Goal: Task Accomplishment & Management: Use online tool/utility

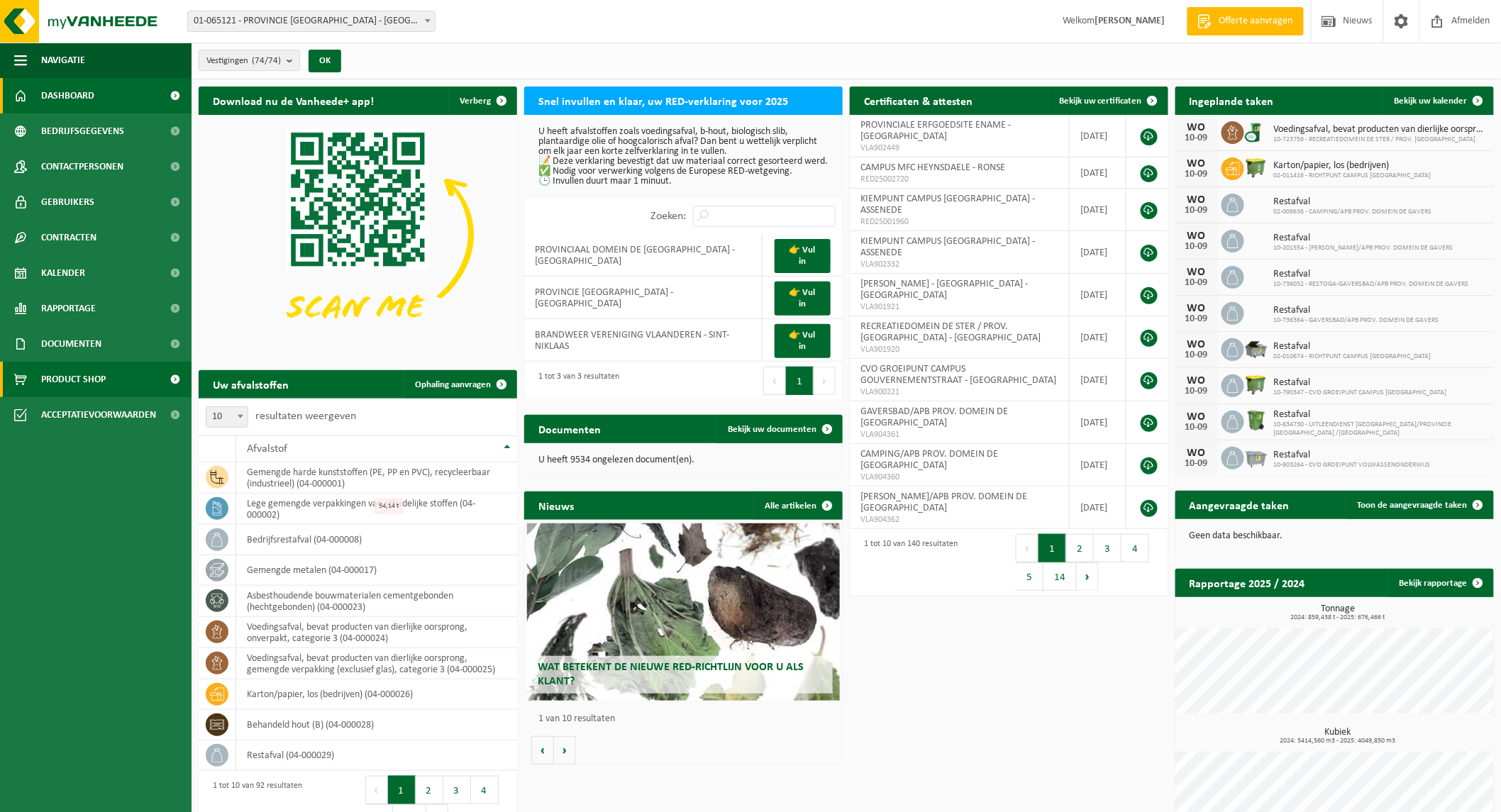
click at [90, 378] on span "Product Shop" at bounding box center [73, 379] width 64 height 35
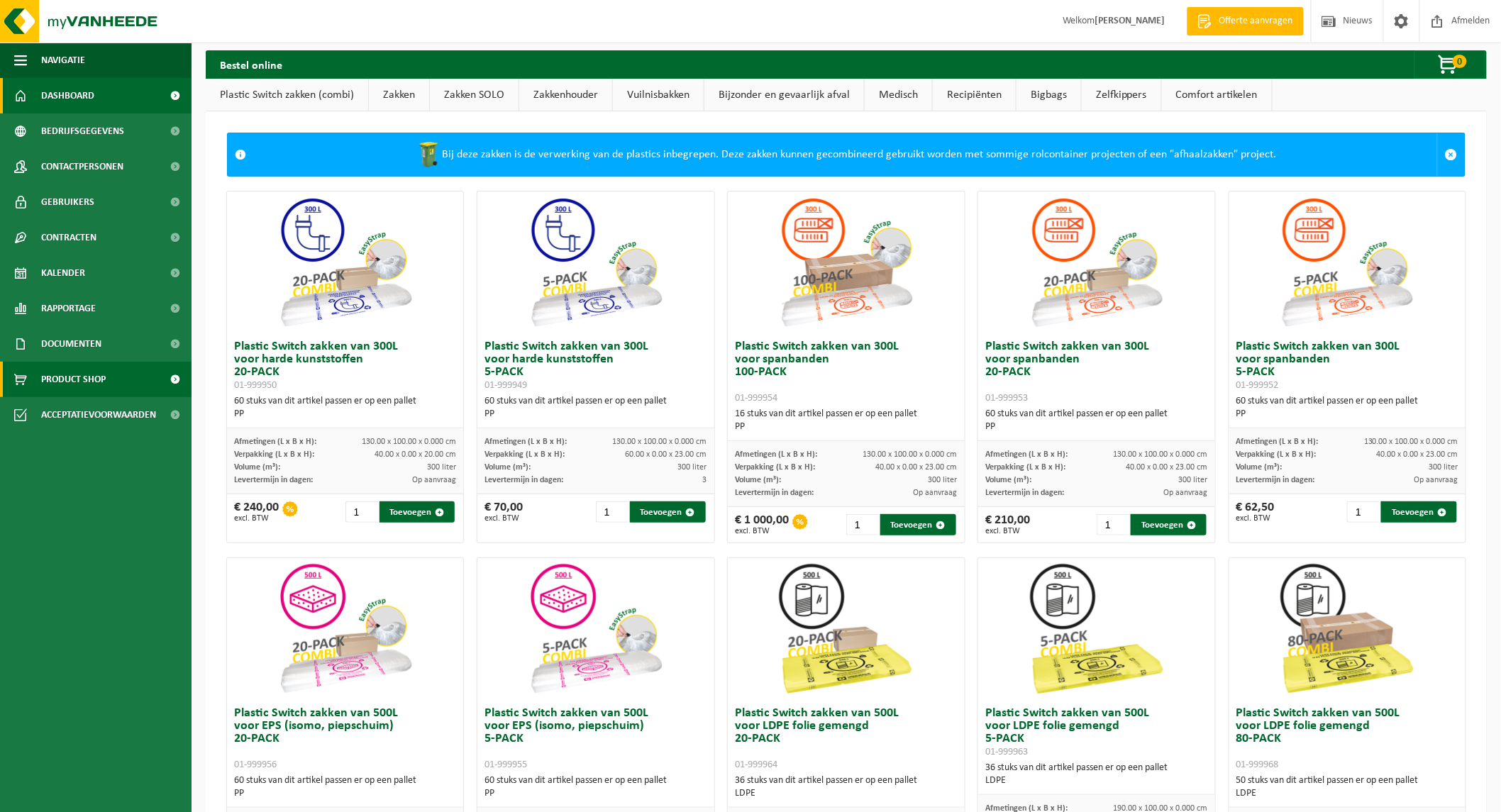
click at [80, 95] on span "Dashboard" at bounding box center [67, 96] width 53 height 35
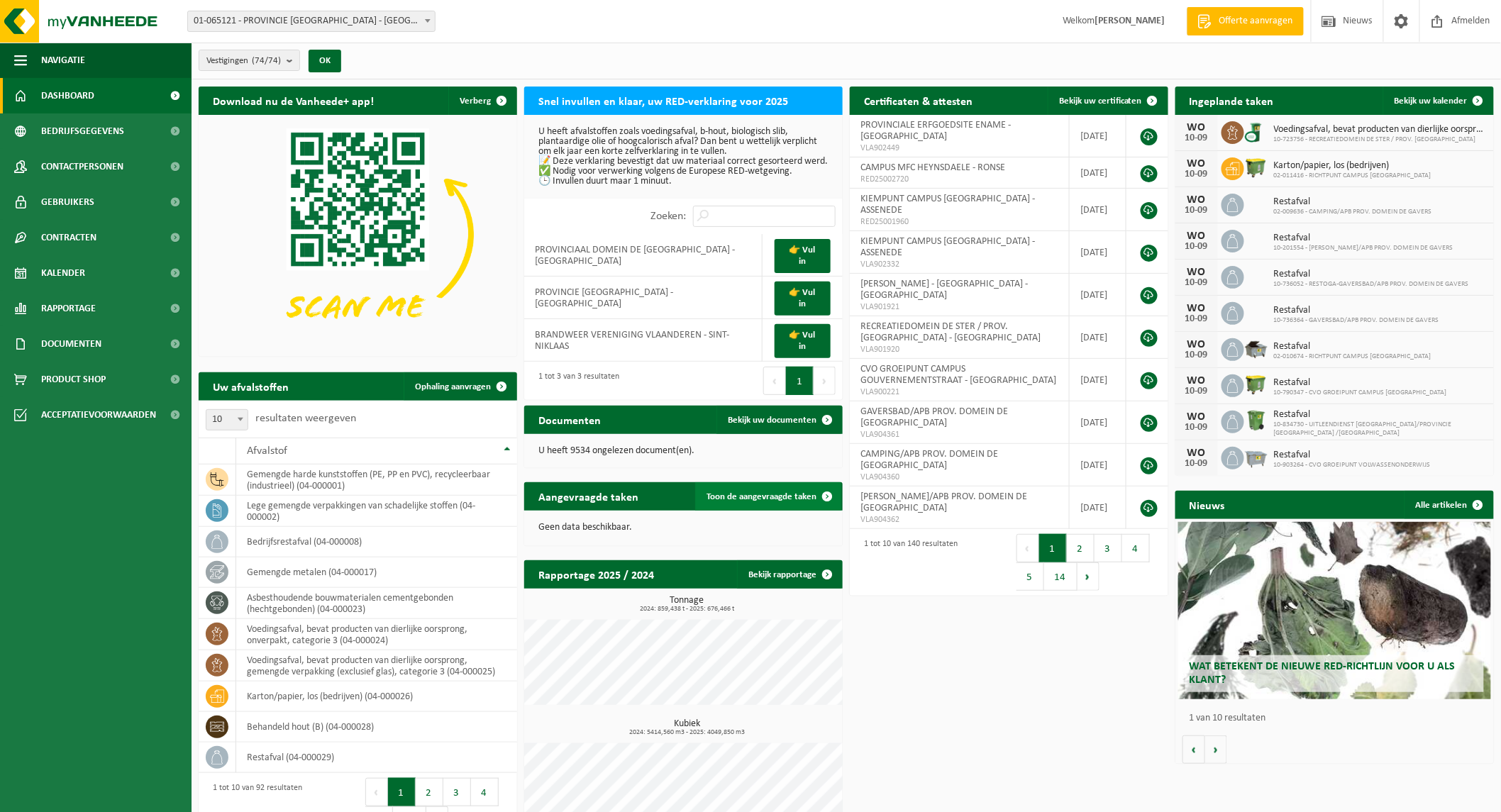
click at [733, 492] on span "Toon de aangevraagde taken" at bounding box center [761, 496] width 110 height 9
click at [1417, 94] on link "Bekijk uw kalender" at bounding box center [1438, 100] width 109 height 28
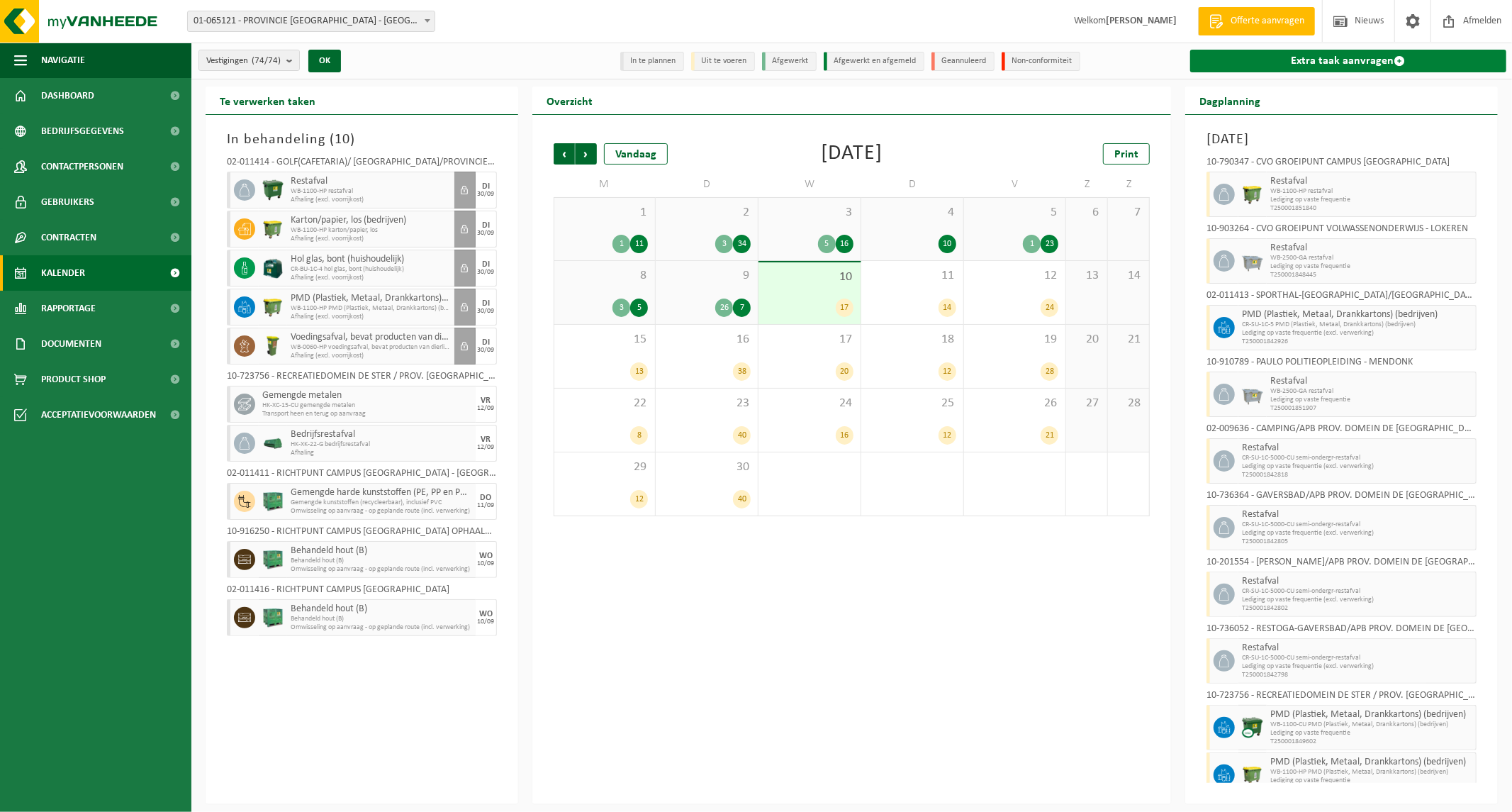
click at [1267, 66] on link "Extra taak aanvragen" at bounding box center [1348, 61] width 316 height 22
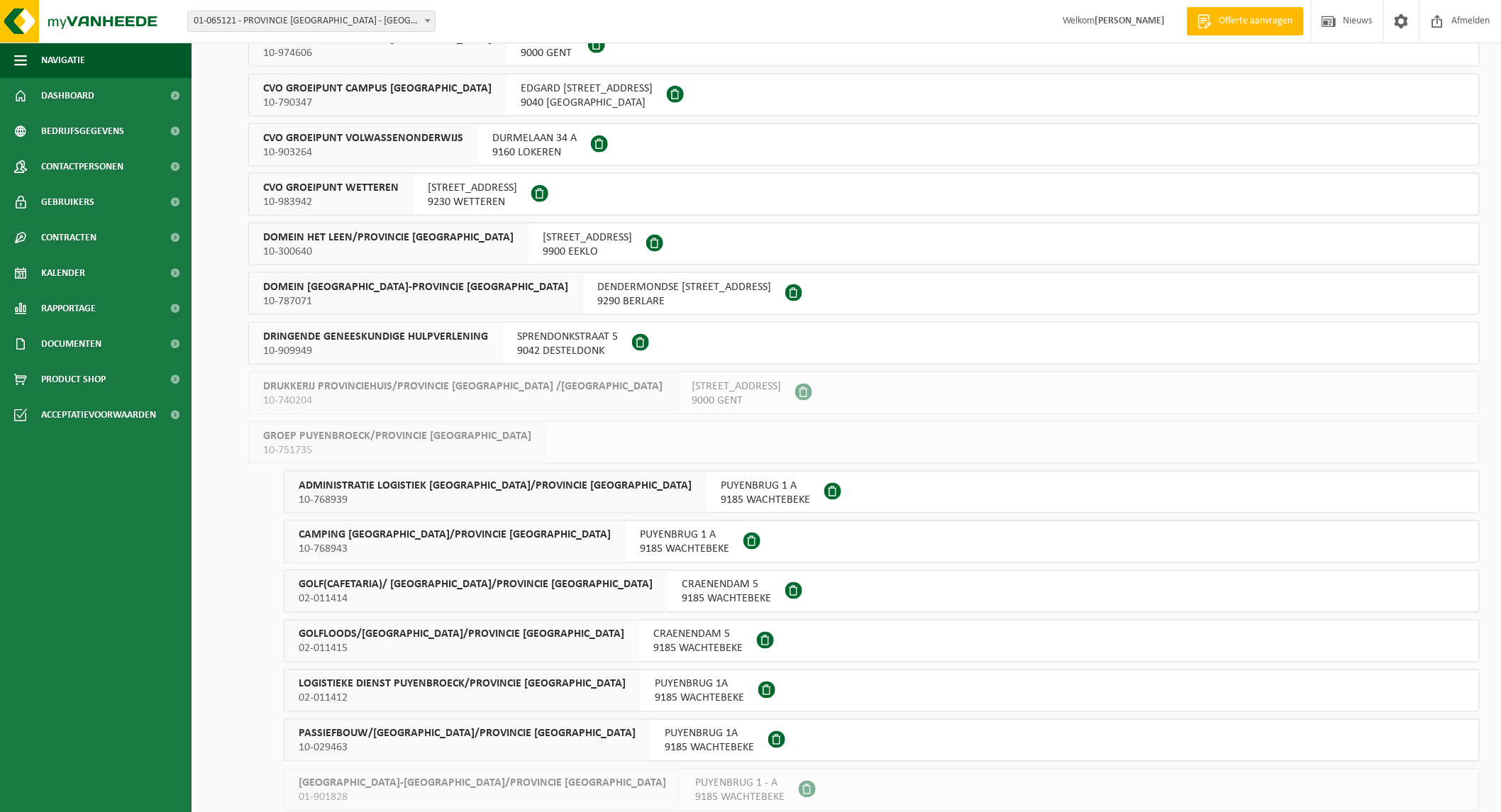
scroll to position [630, 0]
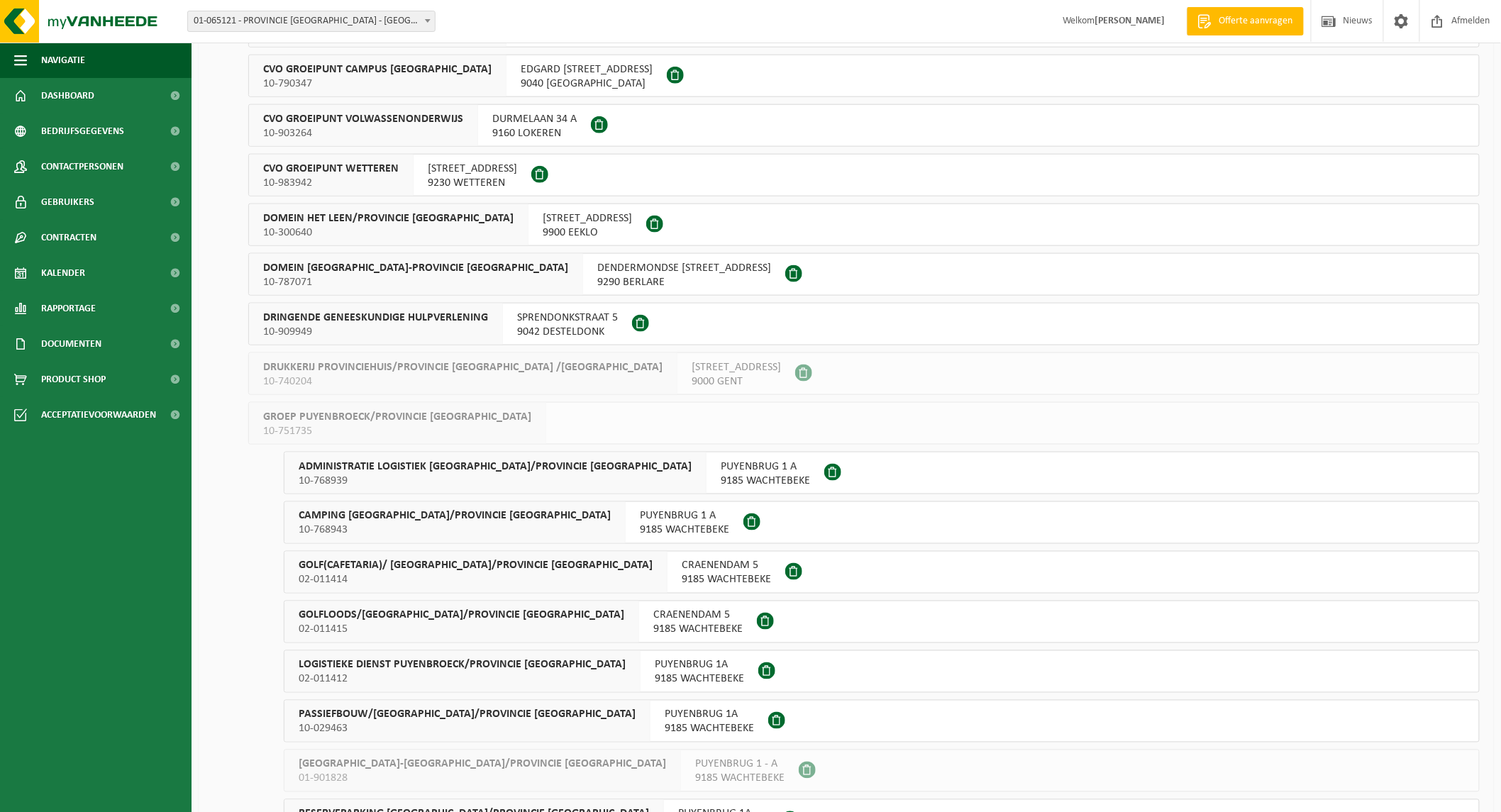
click at [363, 314] on span "DRINGENDE GENEESKUNDIGE HULPVERLENING" at bounding box center [376, 318] width 225 height 14
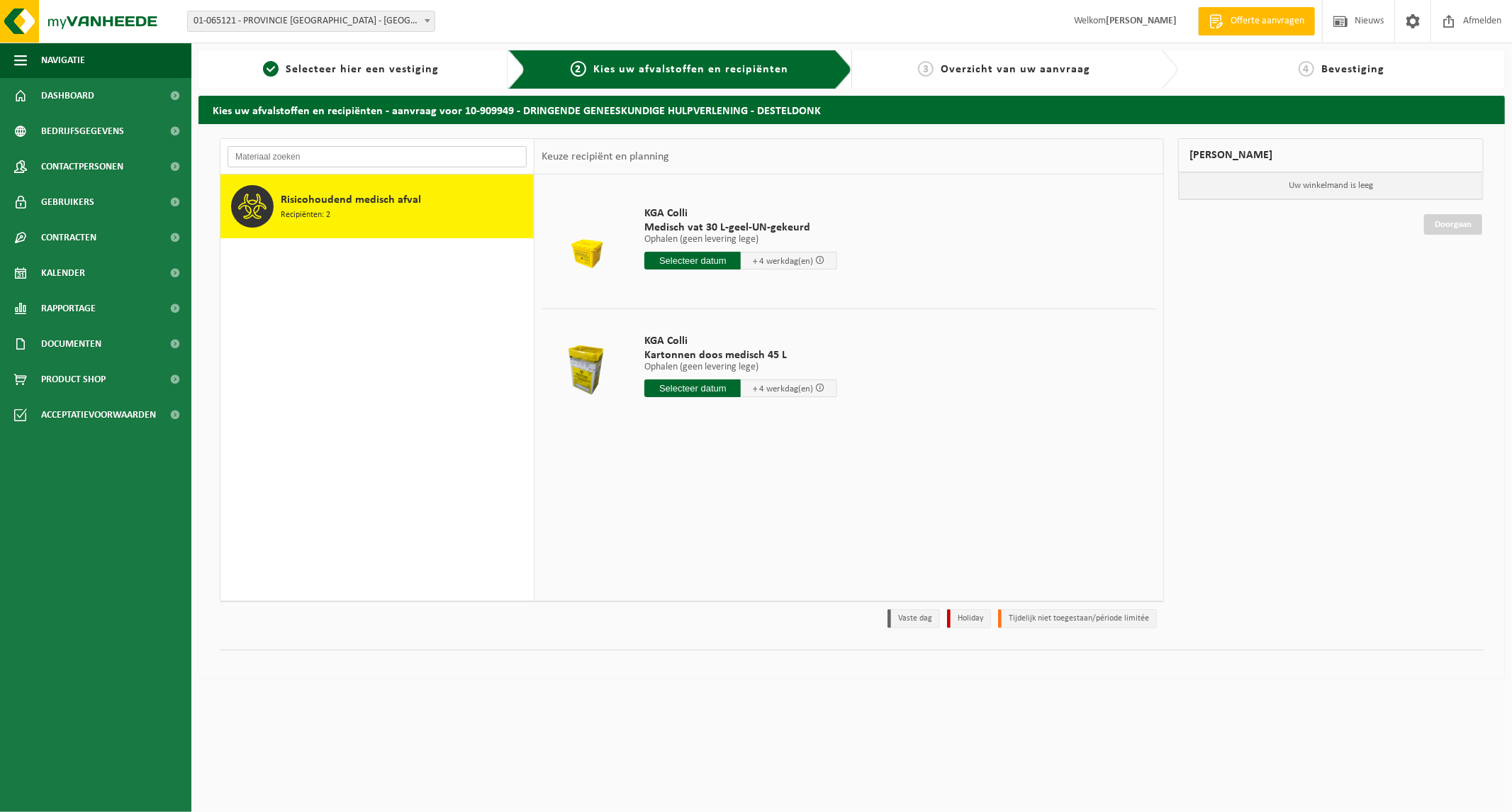
click at [398, 161] on input "text" at bounding box center [377, 157] width 300 height 21
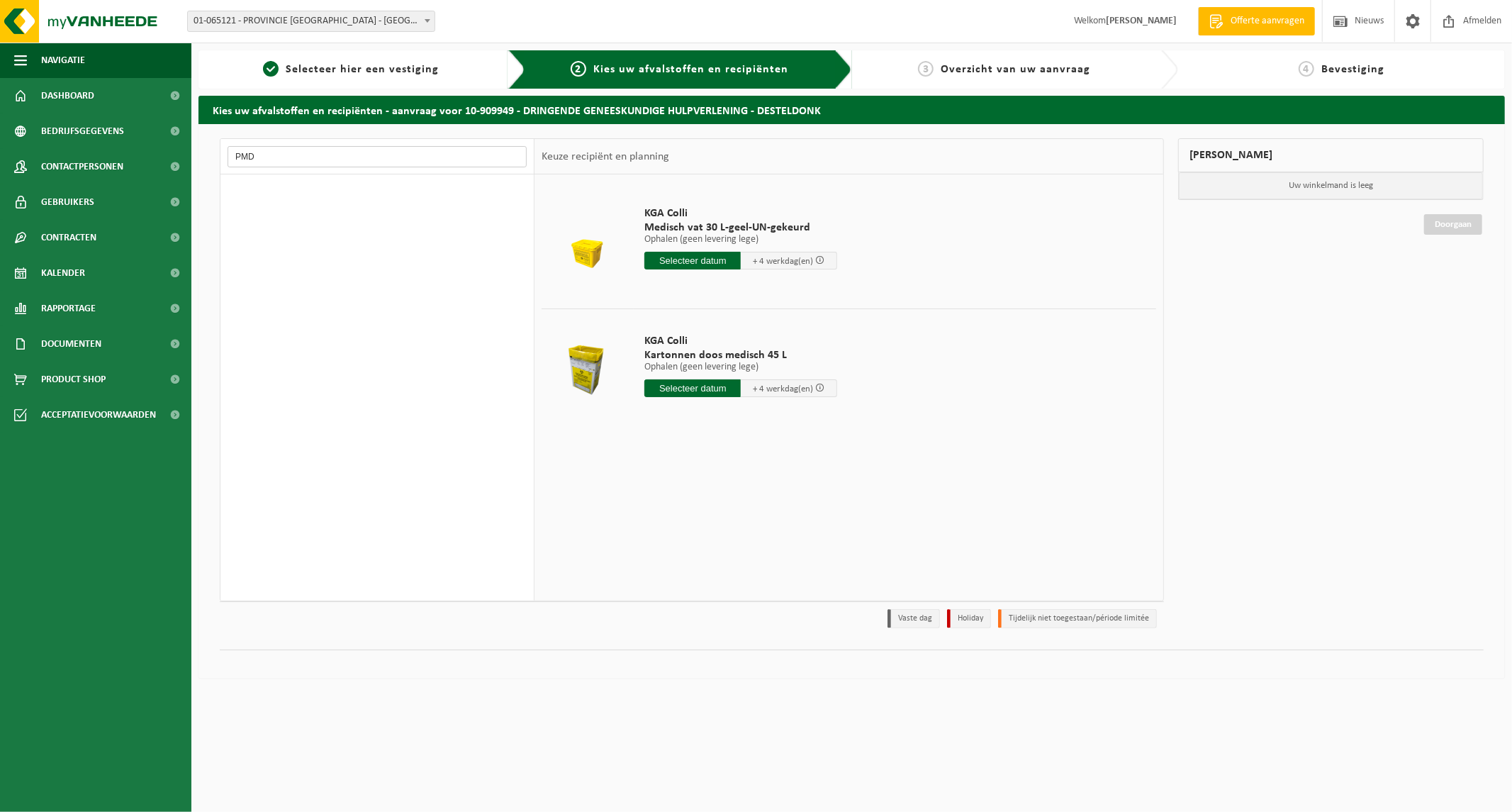
type input "PMD"
click at [337, 161] on input "PMD" at bounding box center [377, 157] width 300 height 21
click at [386, 68] on span "Selecteer hier een vestiging" at bounding box center [362, 69] width 153 height 11
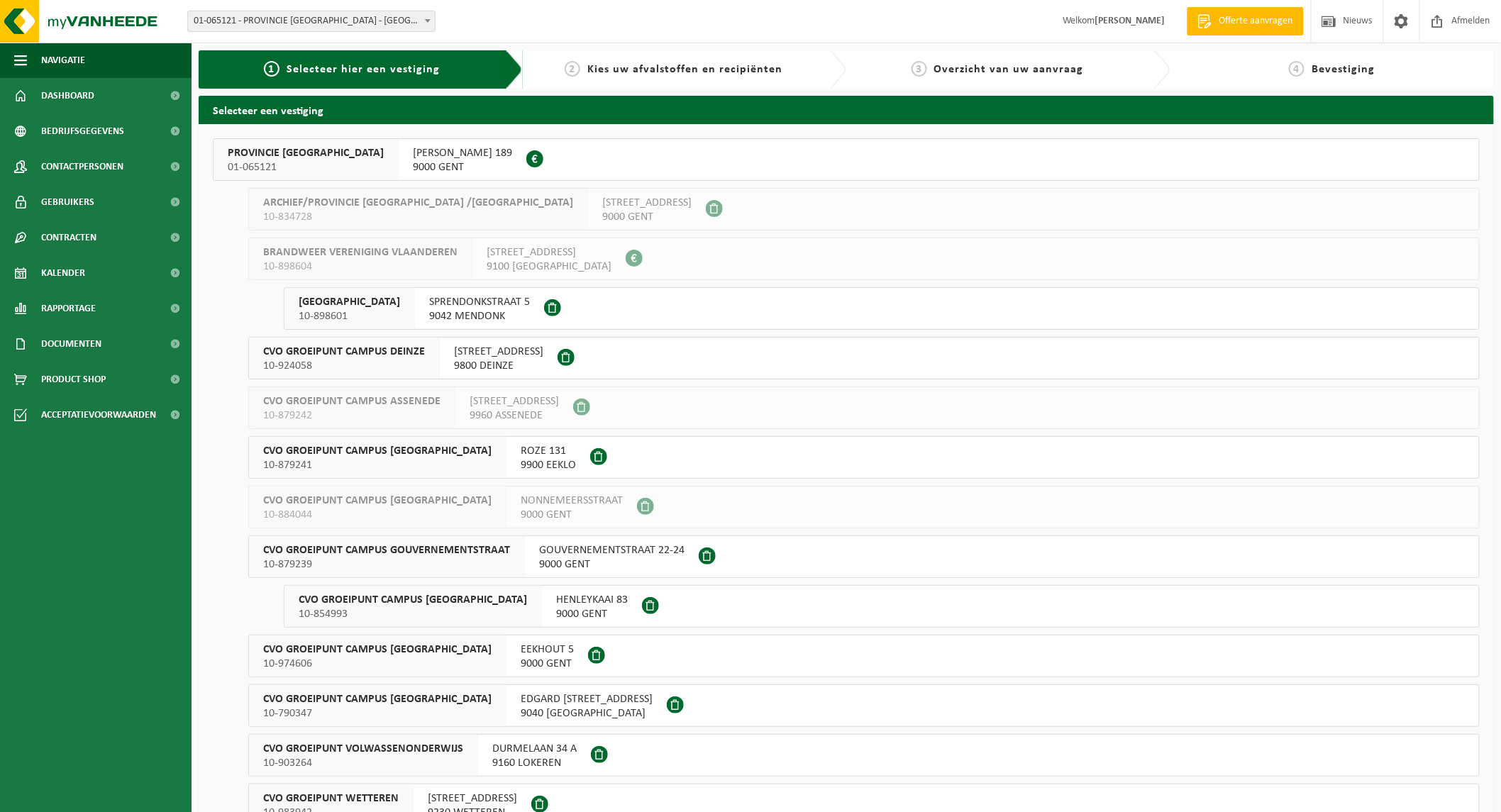
click at [360, 611] on span "10-854993" at bounding box center [413, 614] width 228 height 14
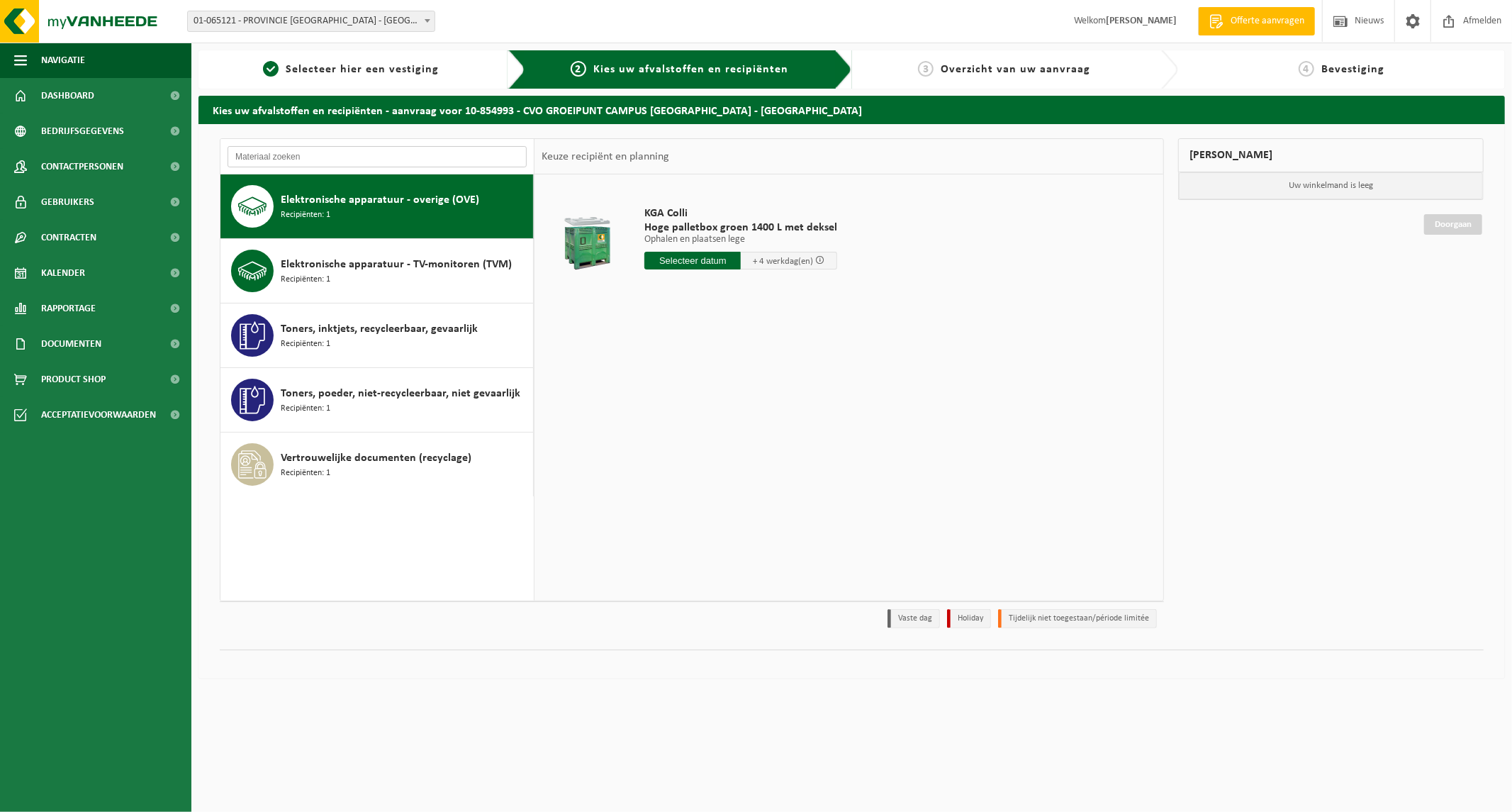
click at [295, 156] on input "text" at bounding box center [377, 157] width 300 height 21
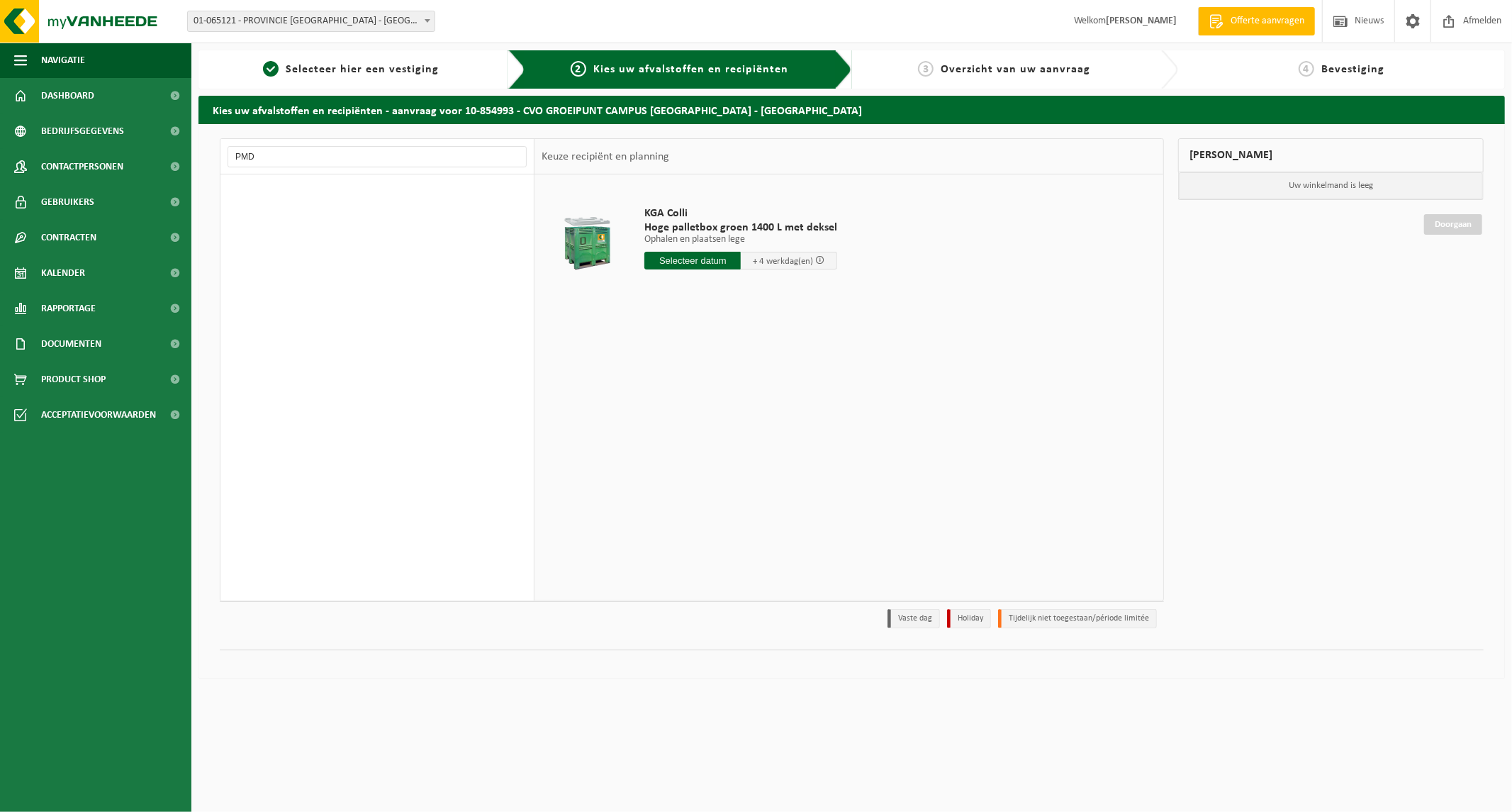
click at [424, 356] on div "Elektronische apparatuur - overige (OVE) Recipiënten: 1 Elektronische apparatuu…" at bounding box center [377, 387] width 314 height 426
drag, startPoint x: 294, startPoint y: 158, endPoint x: 114, endPoint y: 142, distance: 180.7
click at [116, 142] on div "Navigatie Offerte aanvragen Nieuws Afmelden Dashboard Bedrijfsgegevens Contactp…" at bounding box center [756, 346] width 1512 height 693
type input "plastic"
click at [300, 158] on input "plastic" at bounding box center [377, 157] width 300 height 21
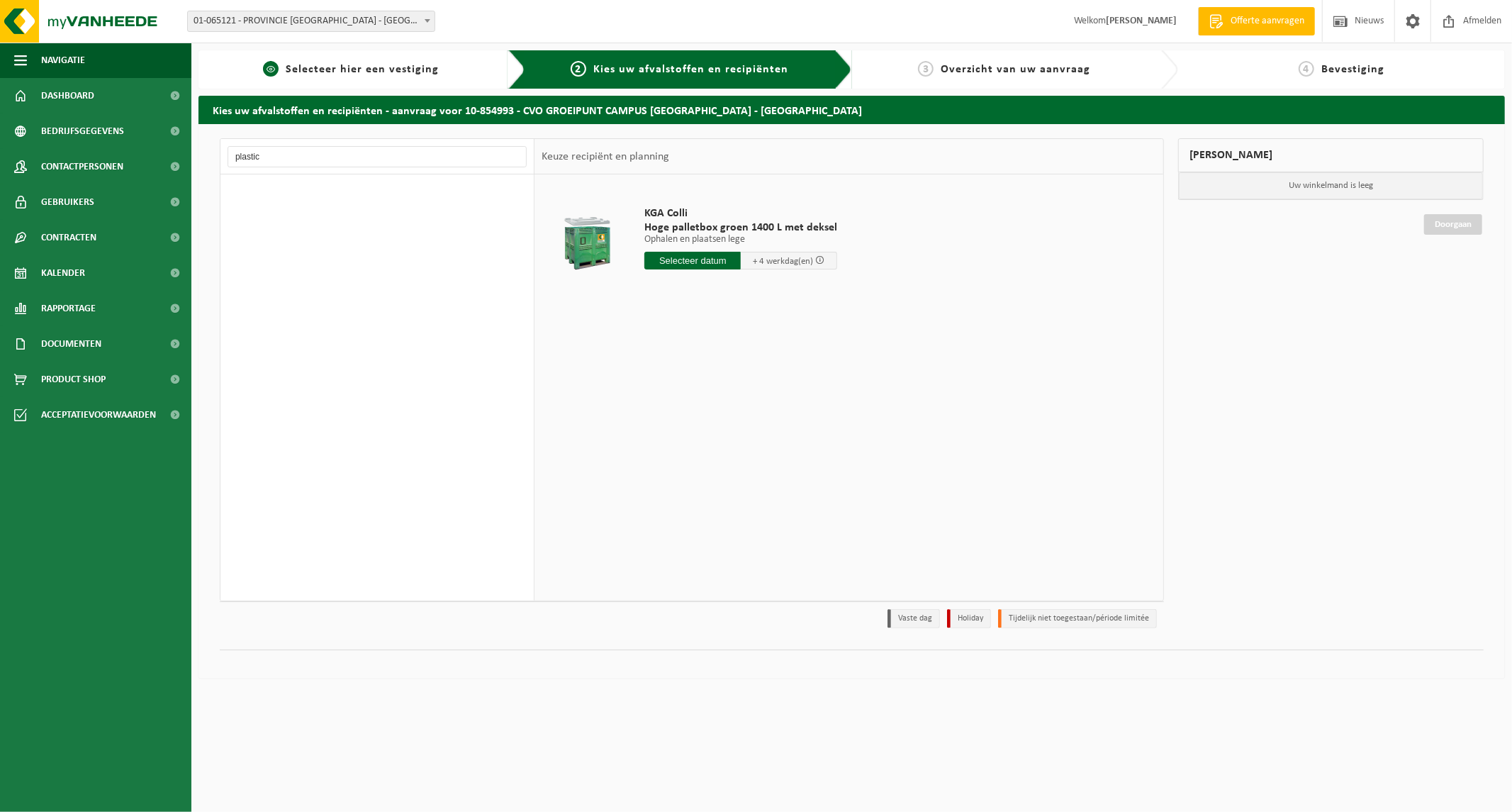
click at [390, 64] on span "Selecteer hier een vestiging" at bounding box center [362, 69] width 153 height 11
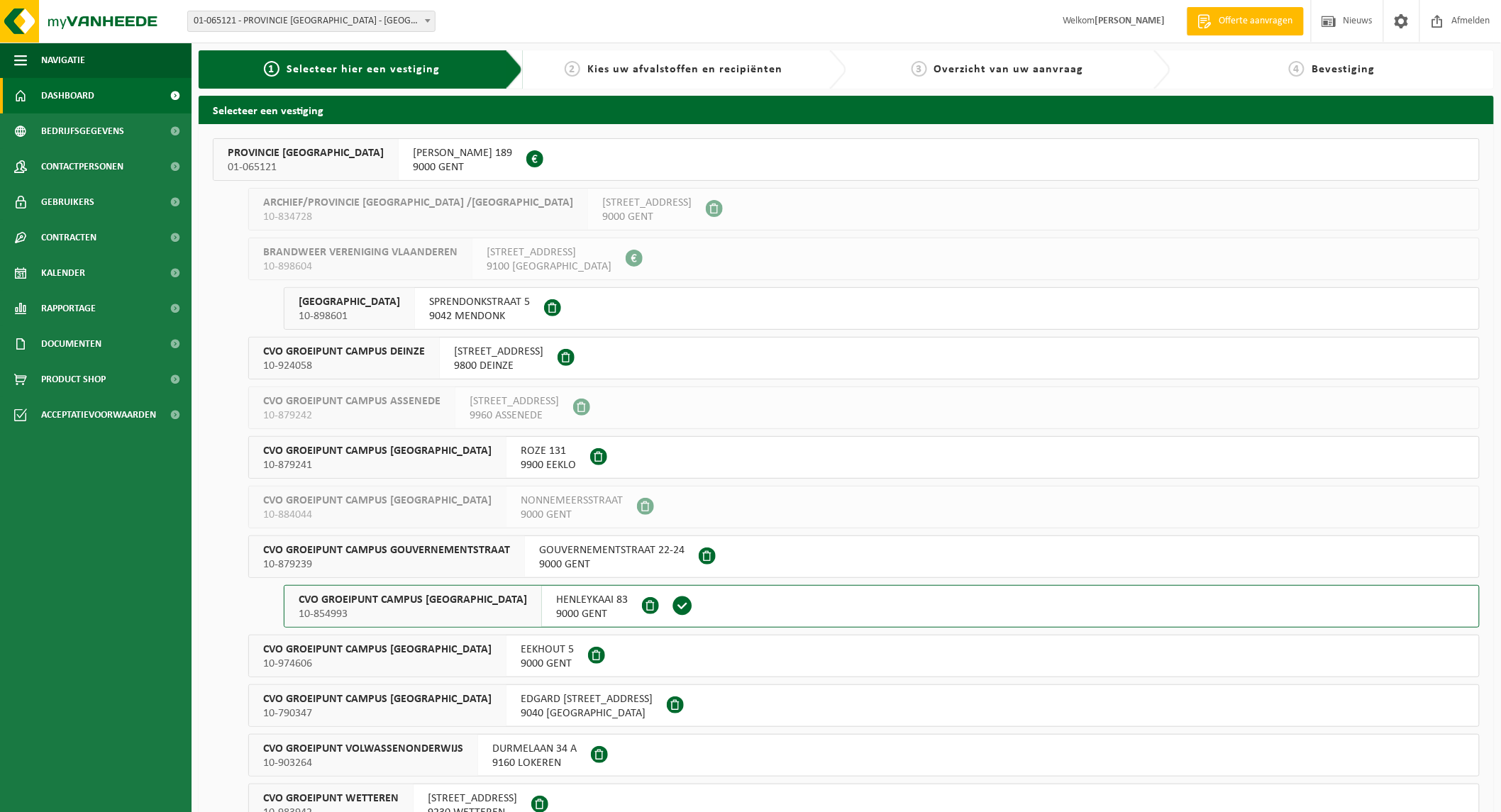
click at [86, 97] on span "Dashboard" at bounding box center [67, 96] width 53 height 35
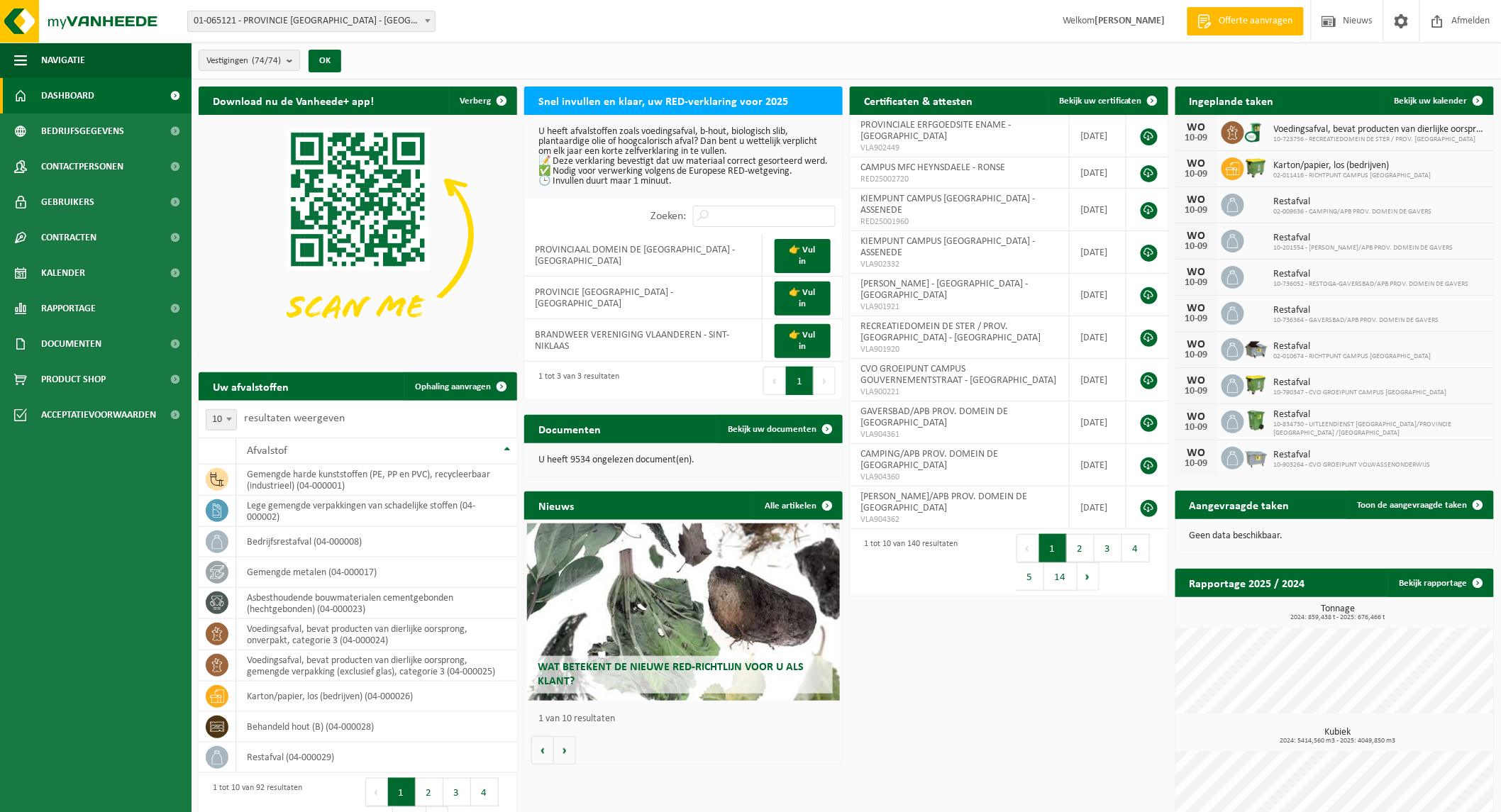
click at [1242, 22] on span "Offerte aanvragen" at bounding box center [1256, 22] width 81 height 14
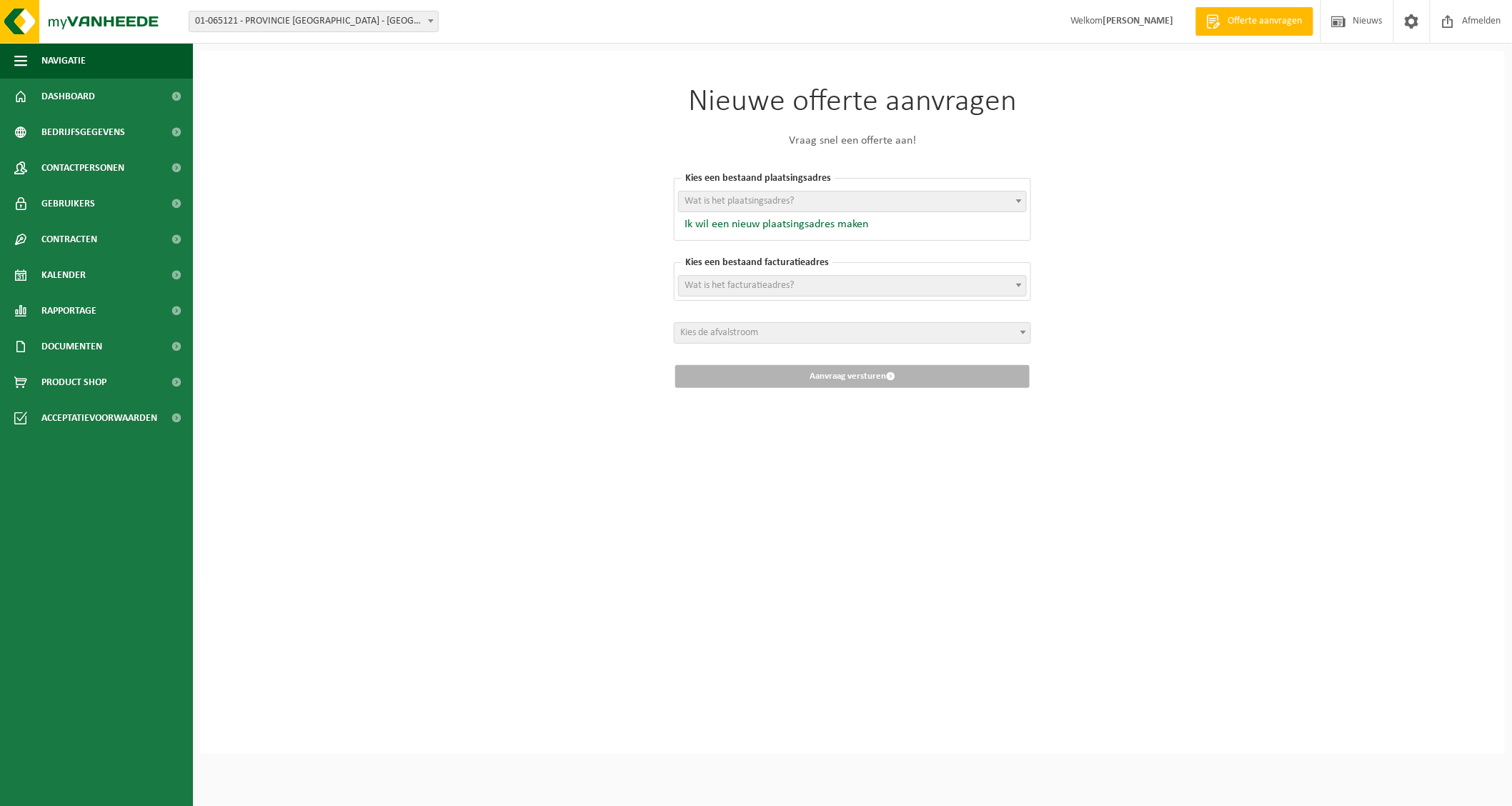
click at [1129, 24] on strong "[PERSON_NAME]" at bounding box center [1138, 20] width 71 height 11
click at [79, 93] on span "Dashboard" at bounding box center [68, 96] width 53 height 36
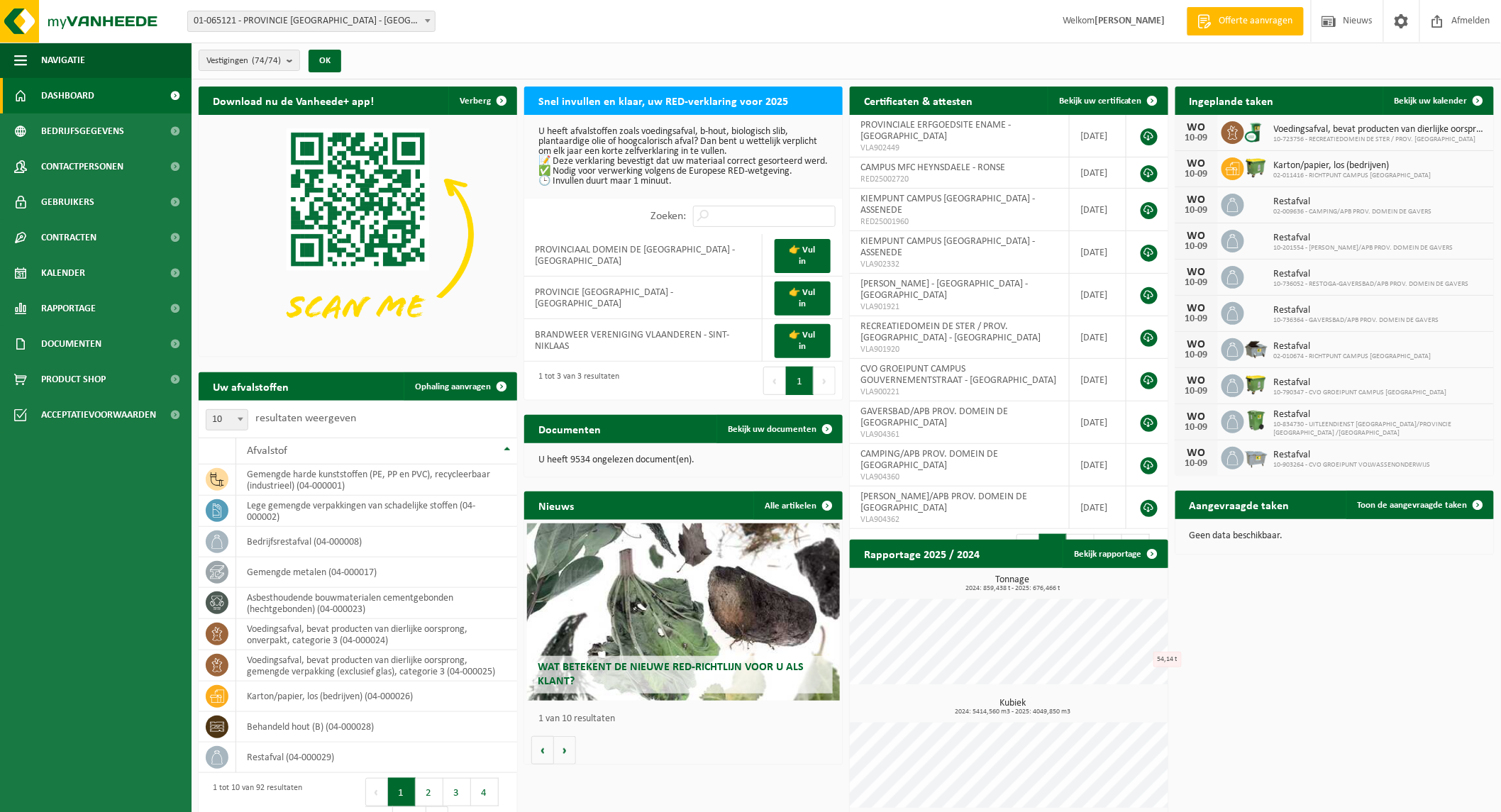
click at [435, 785] on button "2" at bounding box center [429, 792] width 27 height 28
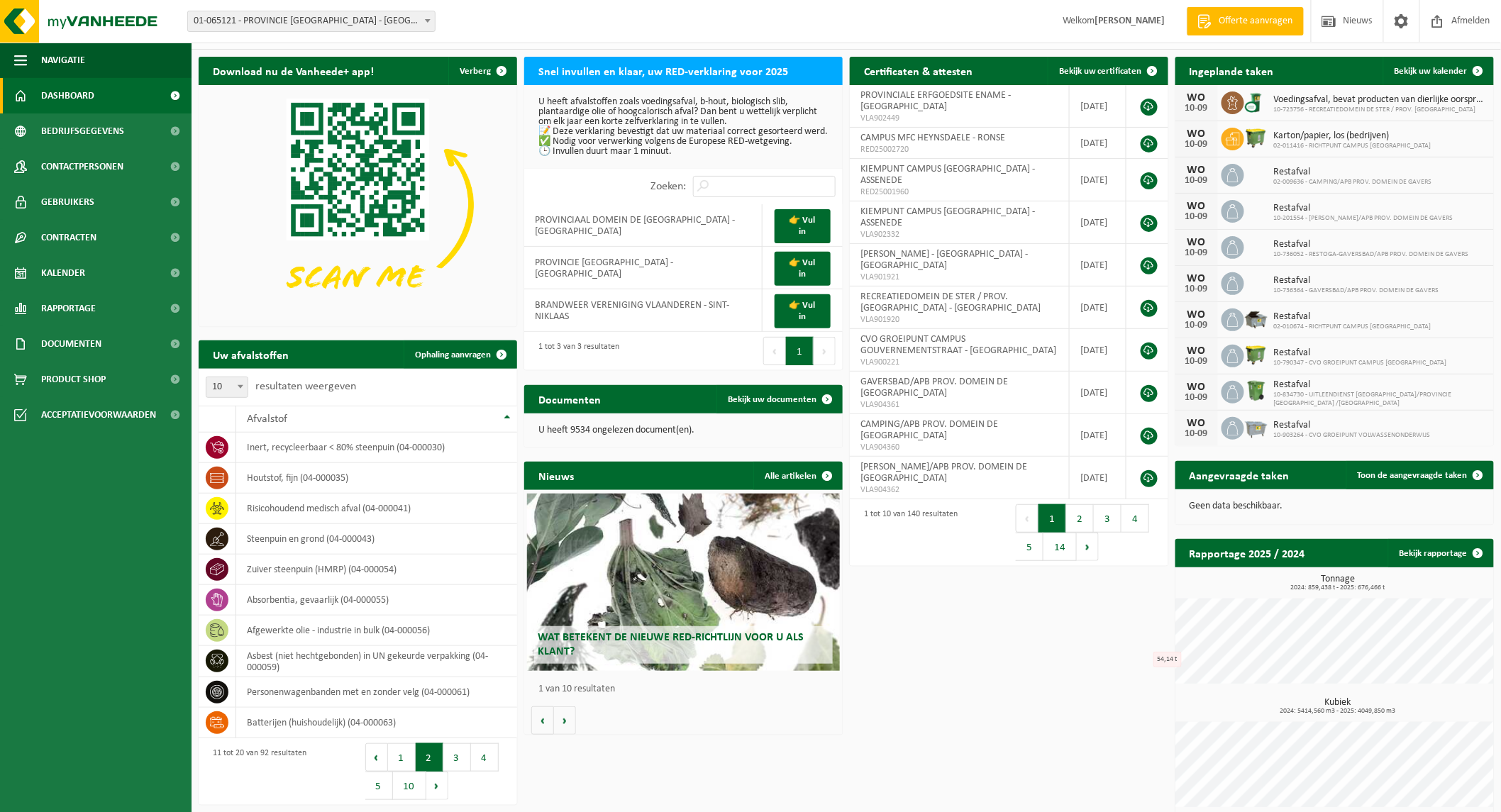
scroll to position [39, 0]
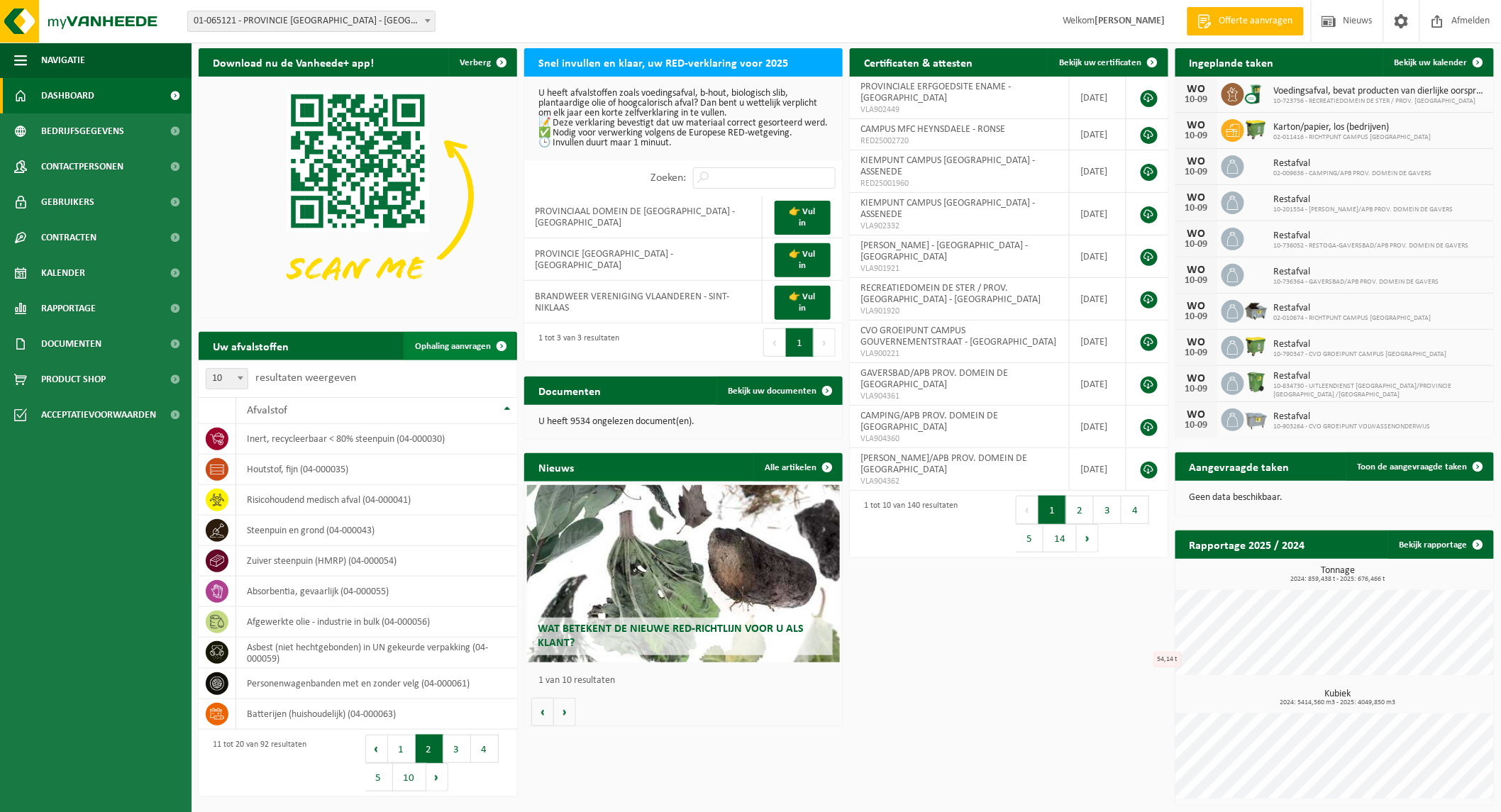
click at [461, 342] on span "Ophaling aanvragen" at bounding box center [452, 346] width 76 height 9
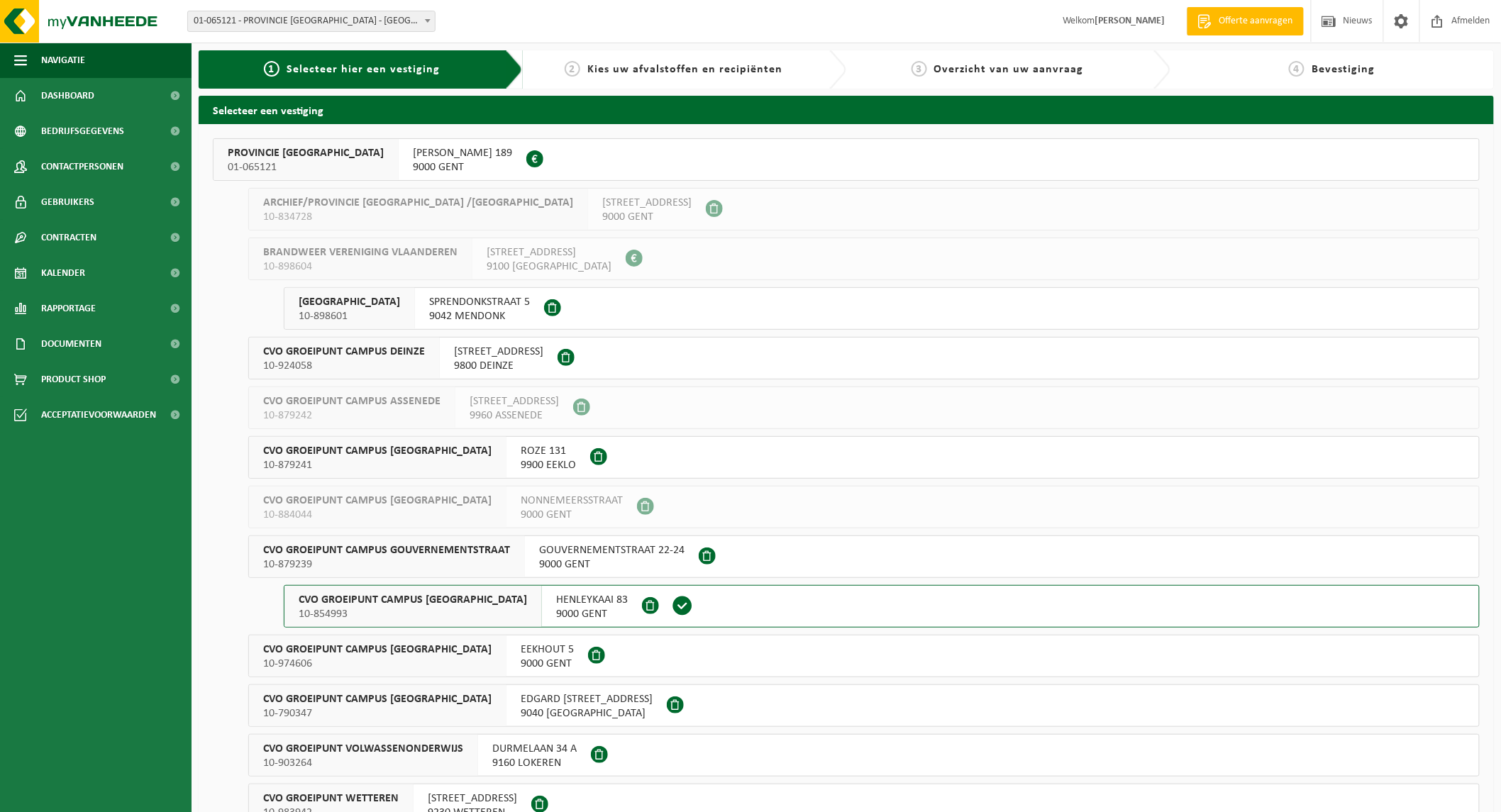
click at [406, 562] on span "10-879239" at bounding box center [386, 565] width 247 height 14
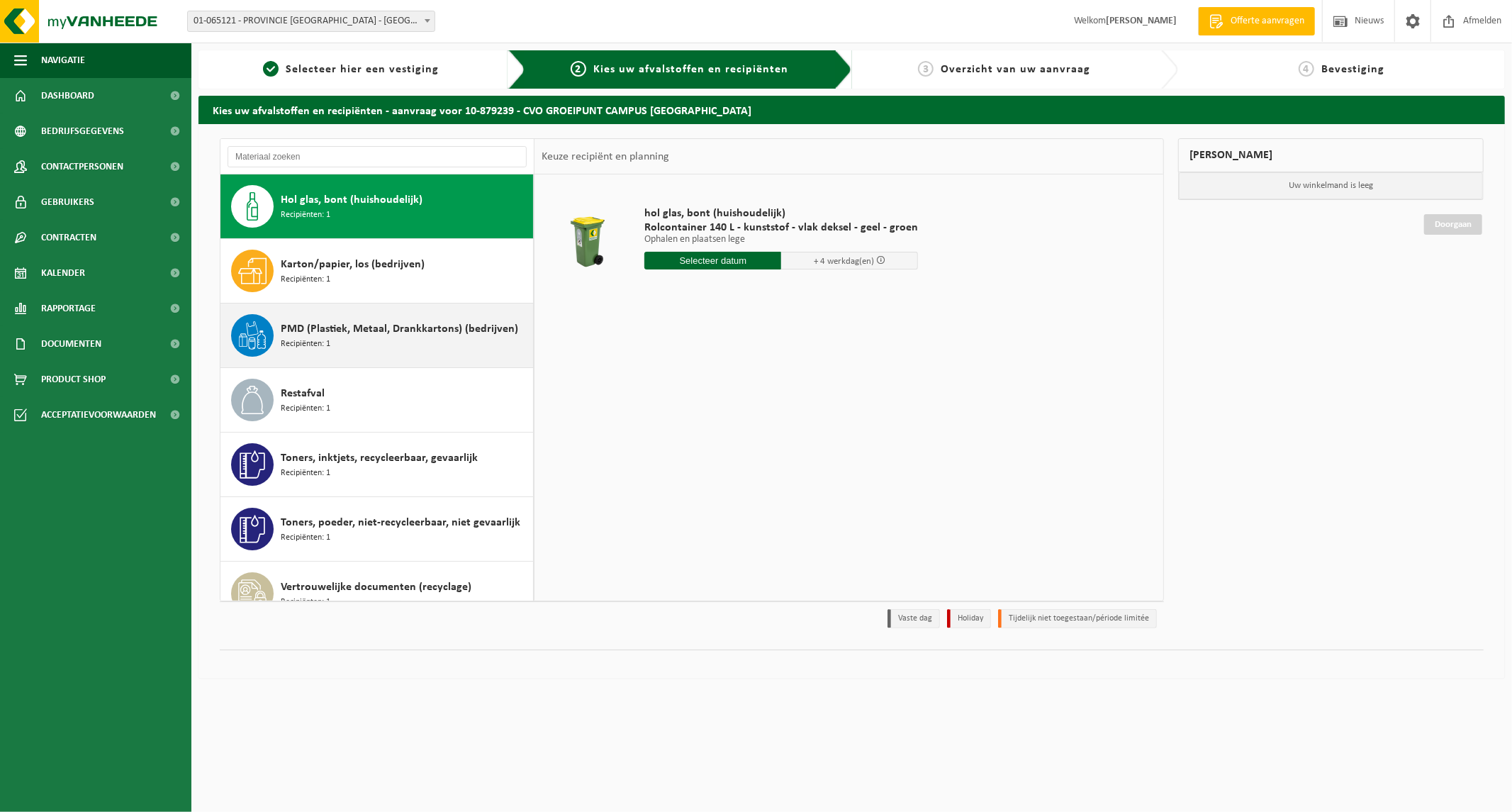
click at [341, 337] on span "PMD (Plastiek, Metaal, Drankkartons) (bedrijven)" at bounding box center [400, 328] width 238 height 17
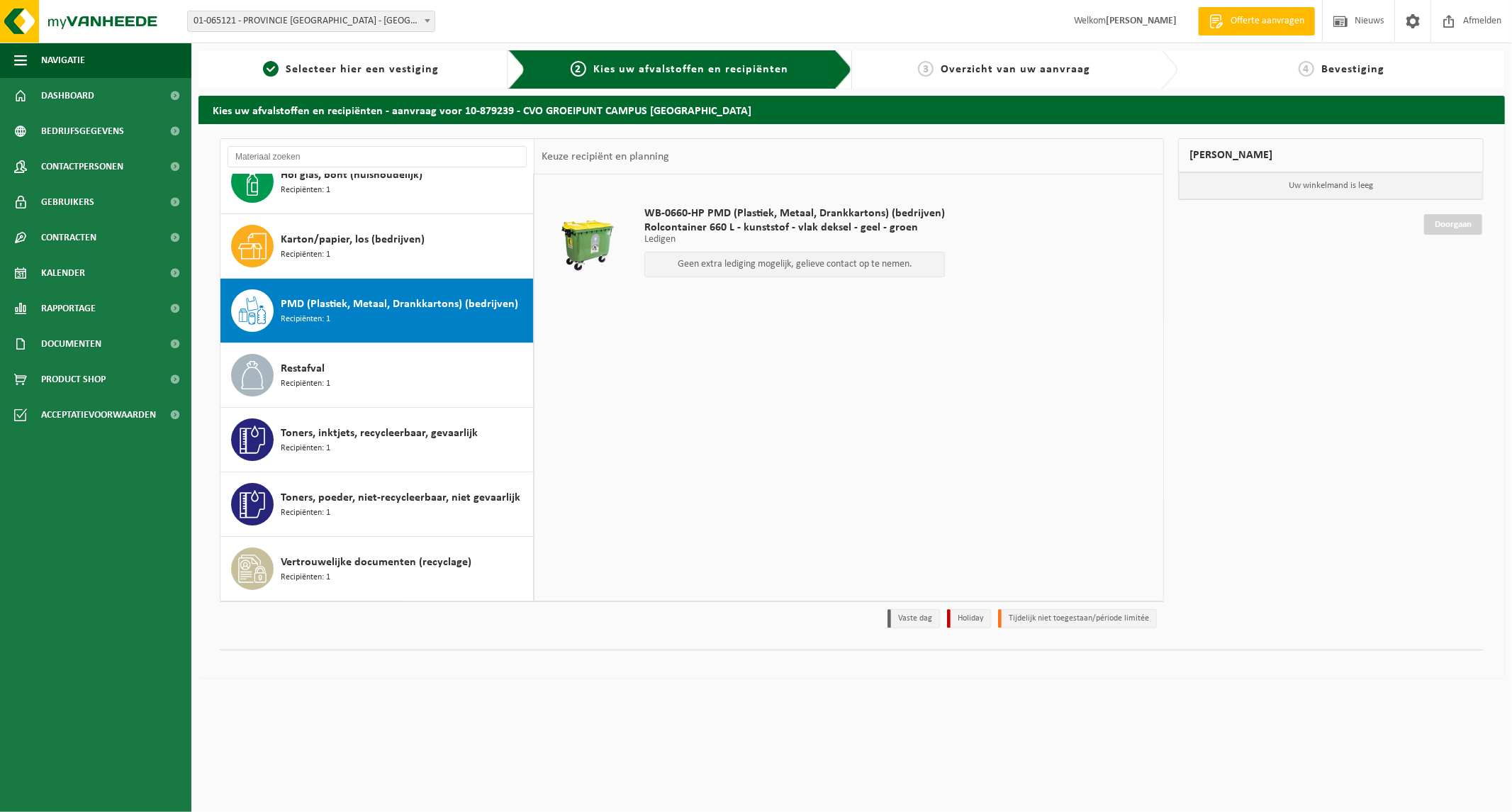
drag, startPoint x: 893, startPoint y: 266, endPoint x: 882, endPoint y: 267, distance: 11.0
click at [894, 265] on p "Geen extra lediging mogelijk, gelieve contact op te nemen." at bounding box center [794, 264] width 285 height 10
click at [727, 266] on p "Geen extra lediging mogelijk, gelieve contact op te nemen." at bounding box center [794, 264] width 285 height 10
click at [722, 234] on span "Rolcontainer 660 L - kunststof - vlak deksel - geel - groen" at bounding box center [795, 228] width 300 height 14
click at [666, 239] on p "Ledigen" at bounding box center [795, 239] width 300 height 10
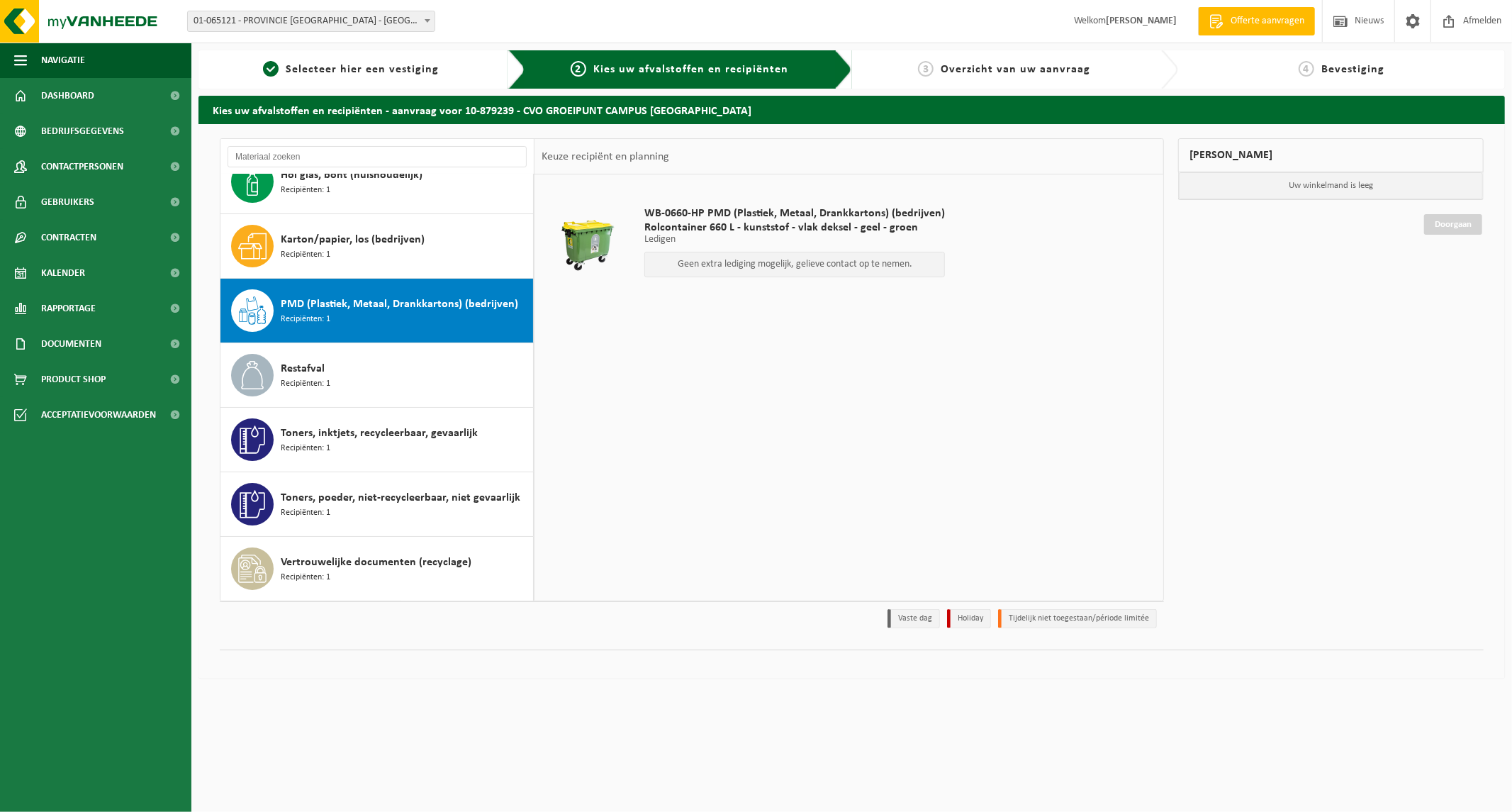
click at [683, 221] on span "Rolcontainer 660 L - kunststof - vlak deksel - geel - groen" at bounding box center [795, 228] width 300 height 14
click at [339, 239] on span "Karton/papier, los (bedrijven)" at bounding box center [353, 239] width 144 height 17
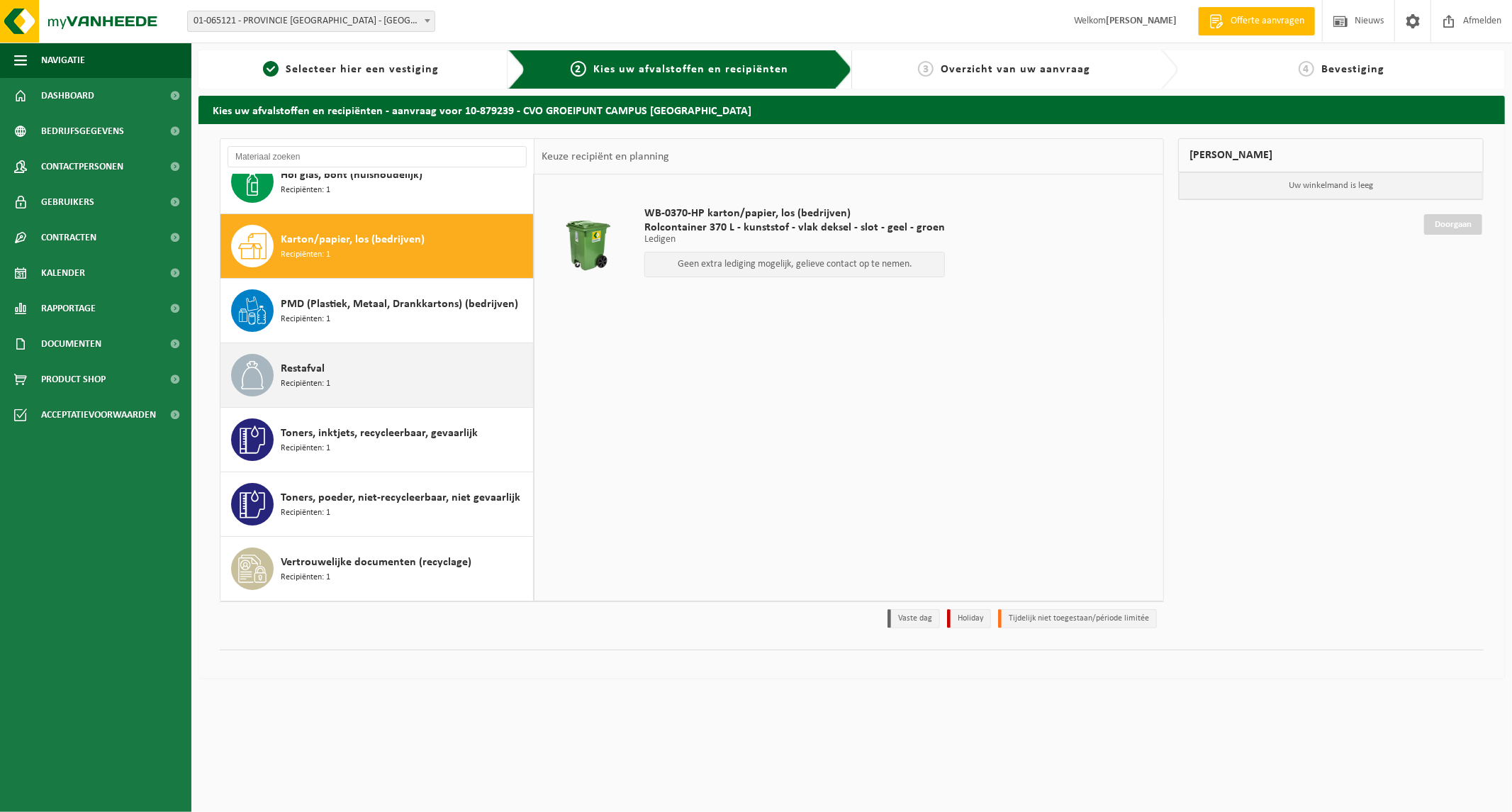
click at [320, 373] on span "Restafval" at bounding box center [303, 369] width 44 height 17
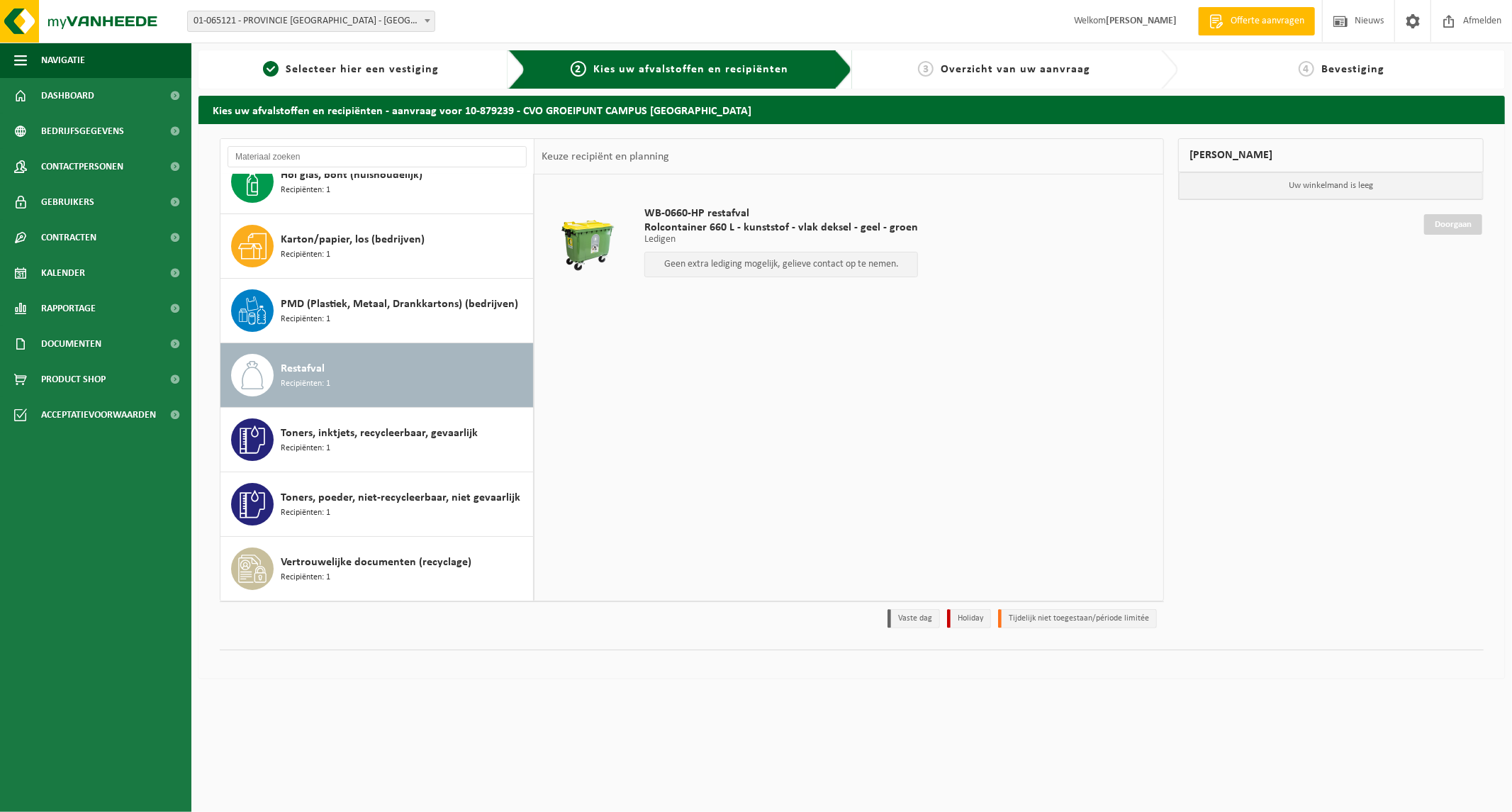
click at [688, 259] on p "Geen extra lediging mogelijk, gelieve contact op te nemen." at bounding box center [780, 264] width 258 height 10
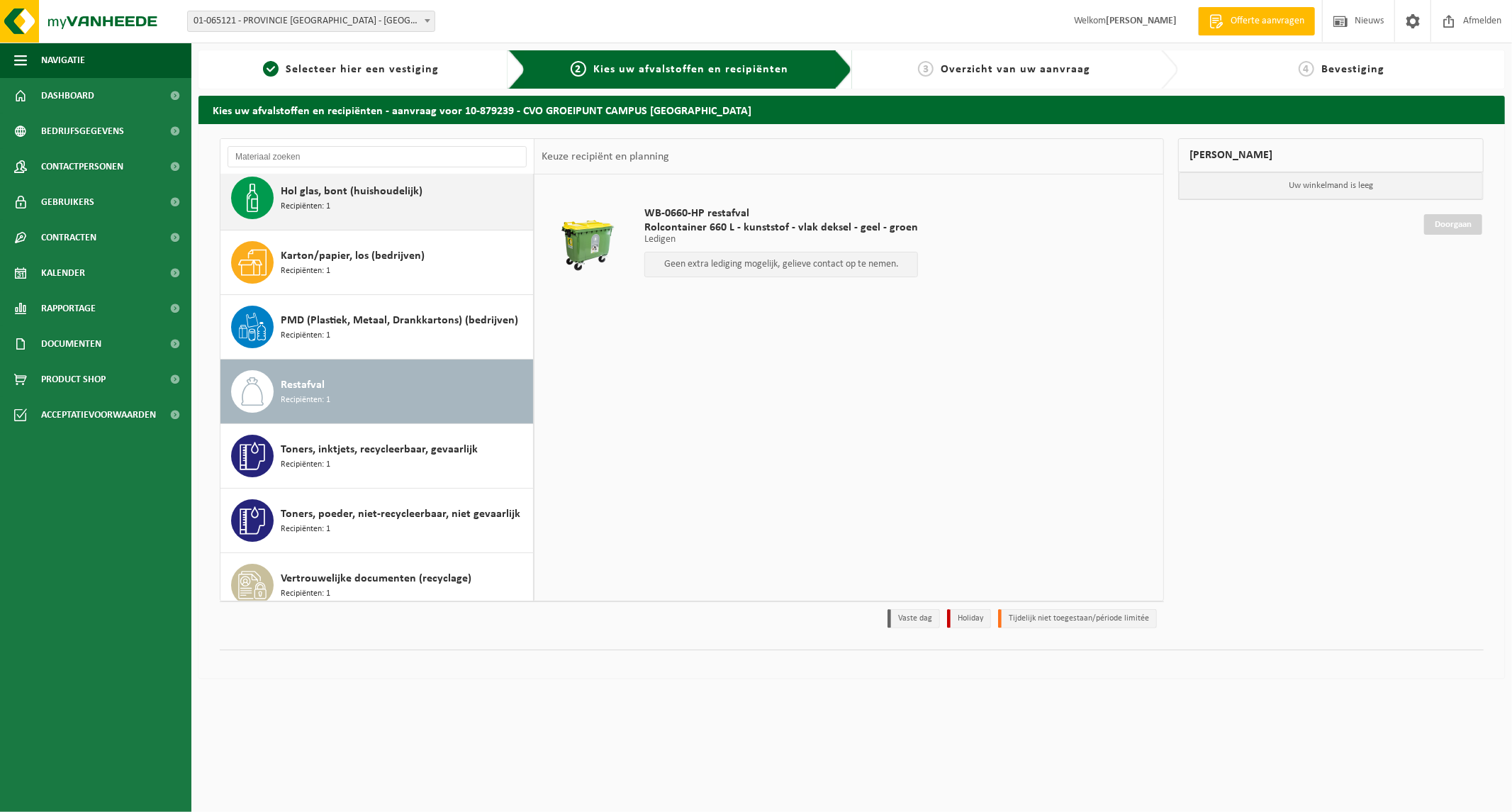
scroll to position [0, 0]
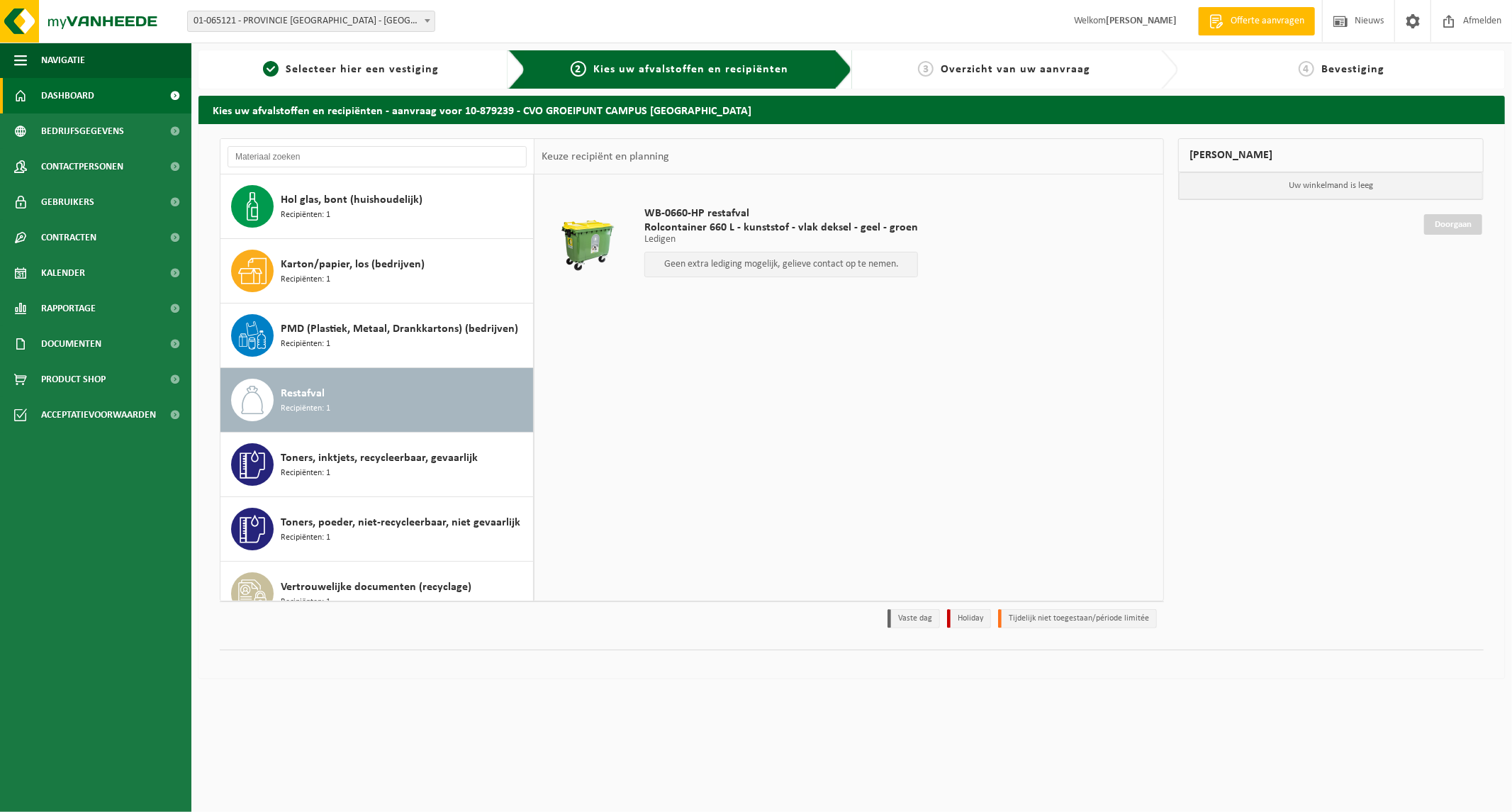
drag, startPoint x: 94, startPoint y: 96, endPoint x: 98, endPoint y: 103, distance: 8.1
click at [94, 96] on link "Dashboard" at bounding box center [96, 96] width 191 height 35
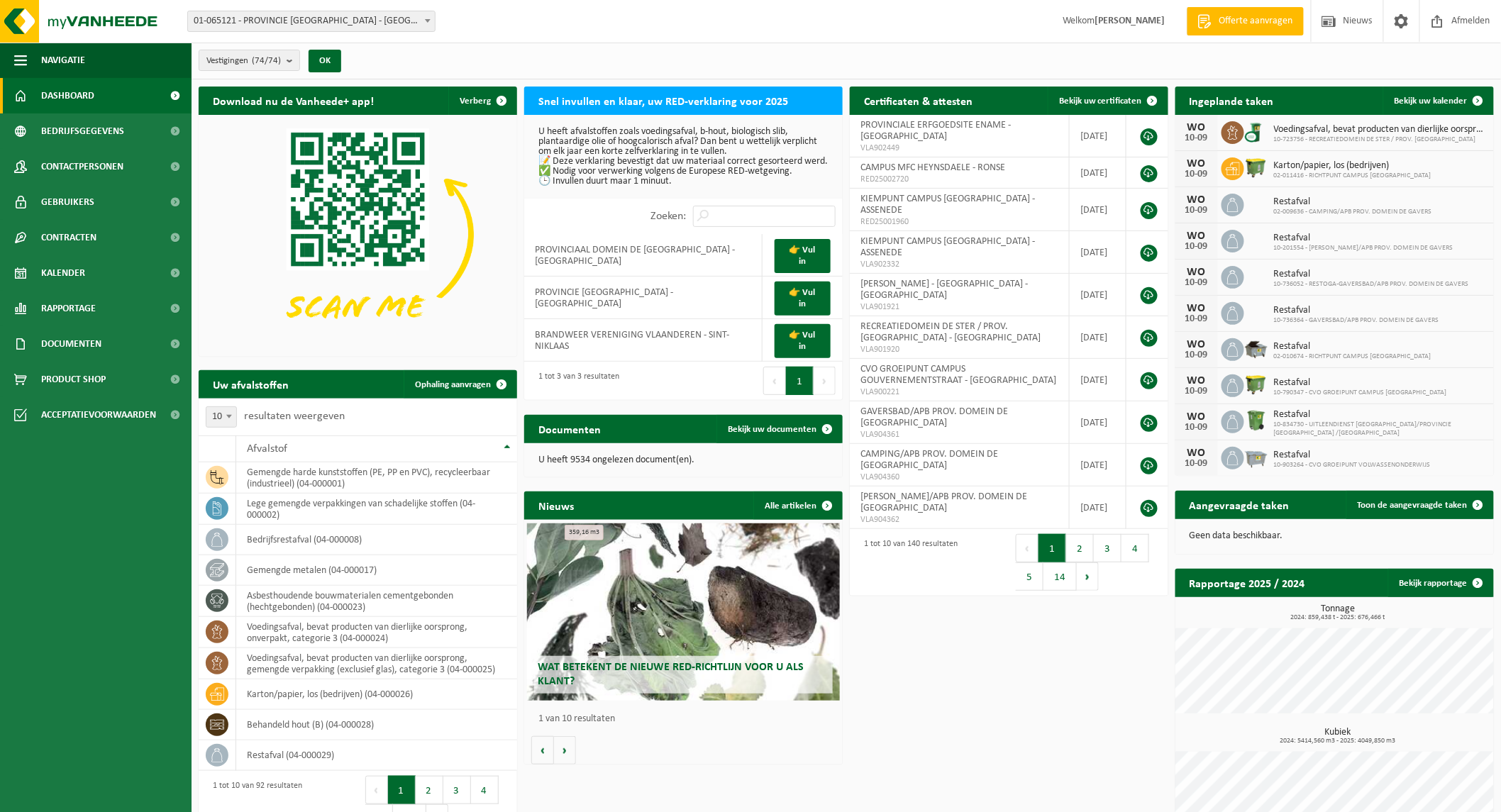
click at [76, 599] on ul "Navigatie Offerte aanvragen Nieuws Afmelden Dashboard Bedrijfsgegevens Contactp…" at bounding box center [96, 427] width 191 height 769
click at [32, 551] on ul "Navigatie Offerte aanvragen Nieuws Afmelden Dashboard Bedrijfsgegevens Contactp…" at bounding box center [96, 427] width 191 height 769
click at [474, 389] on span "Ophaling aanvragen" at bounding box center [452, 384] width 76 height 9
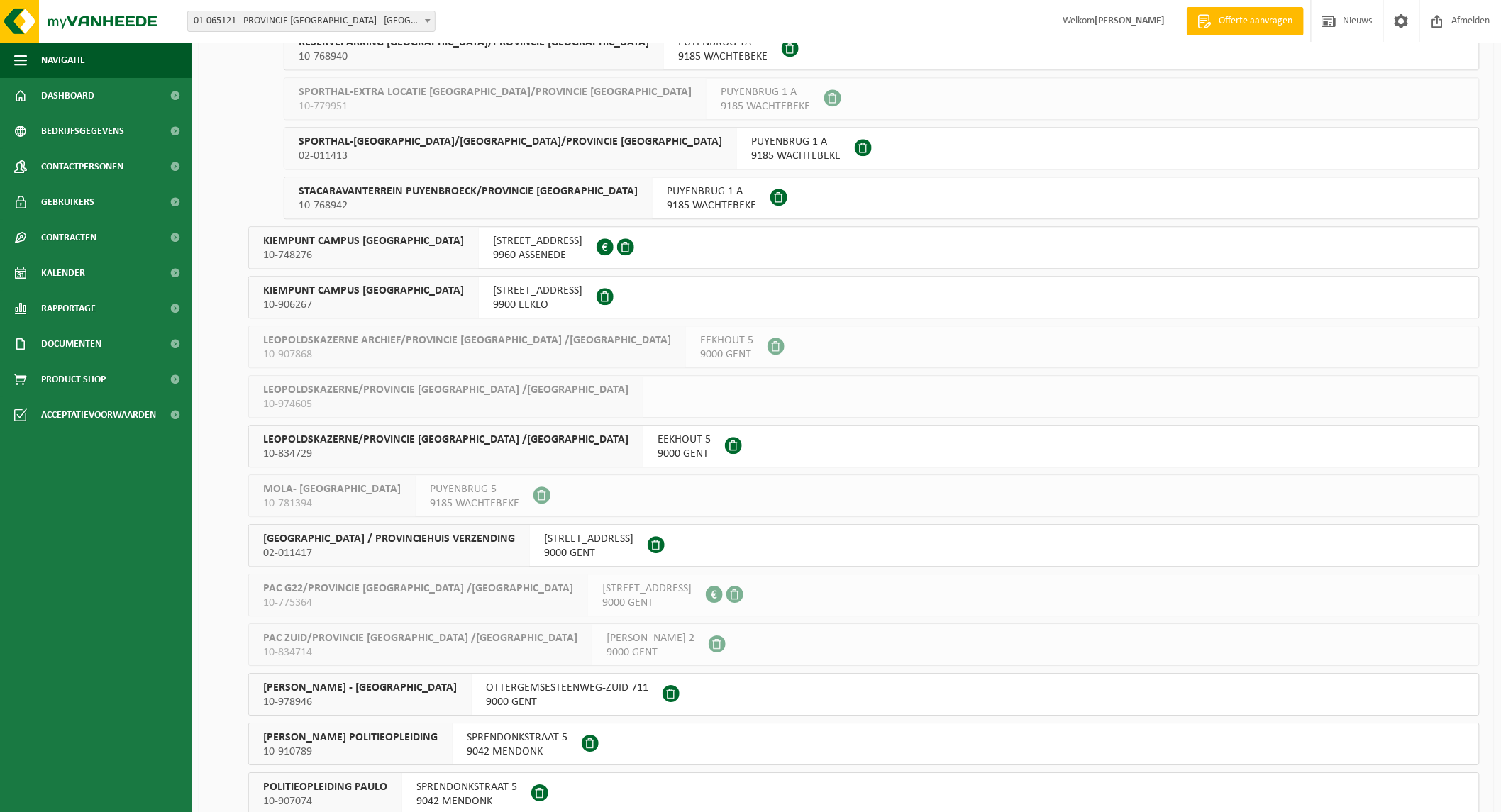
scroll to position [1418, 0]
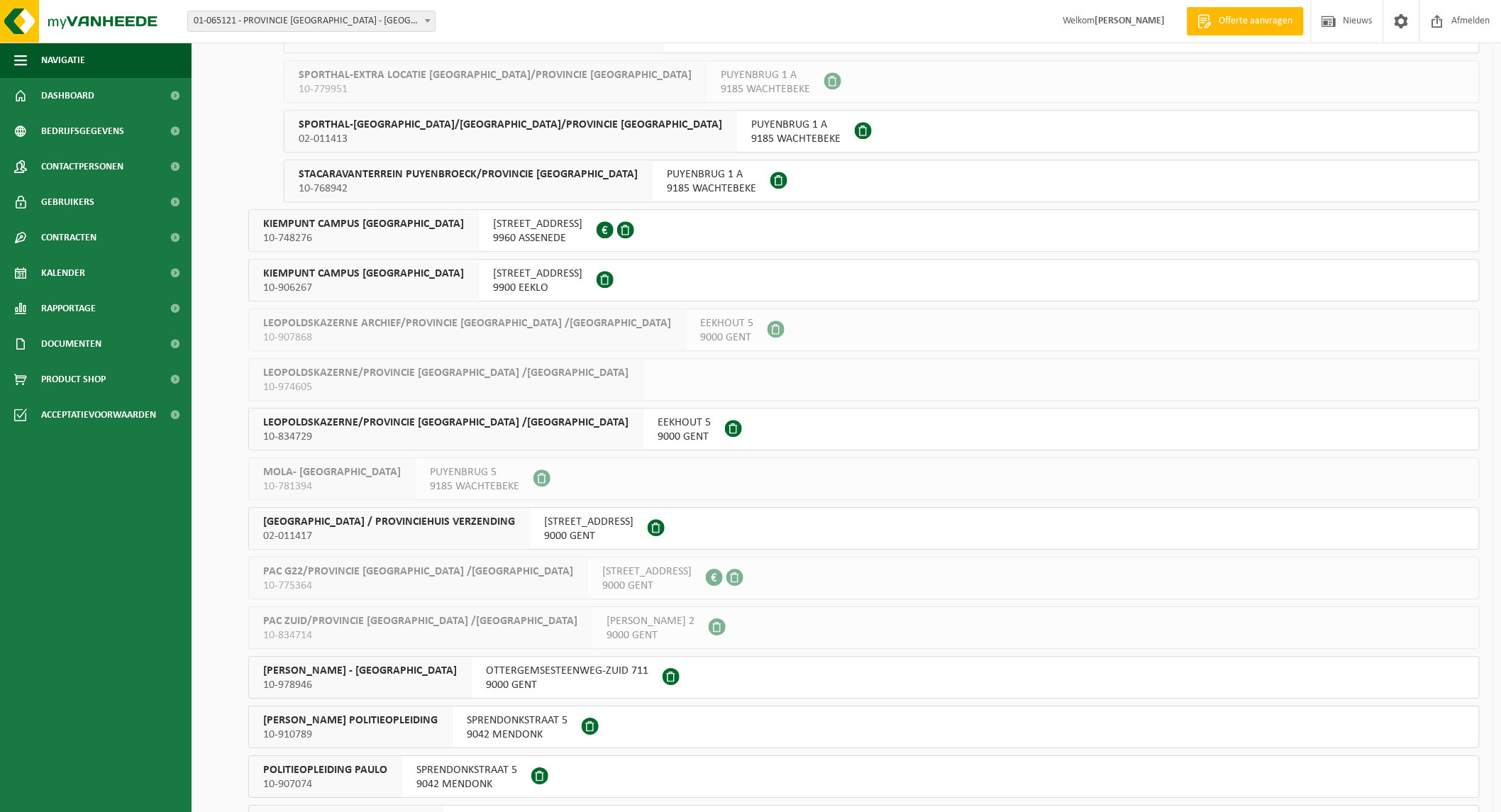
click at [358, 225] on span "KIEMPUNT CAMPUS ASSENEDE" at bounding box center [364, 224] width 201 height 14
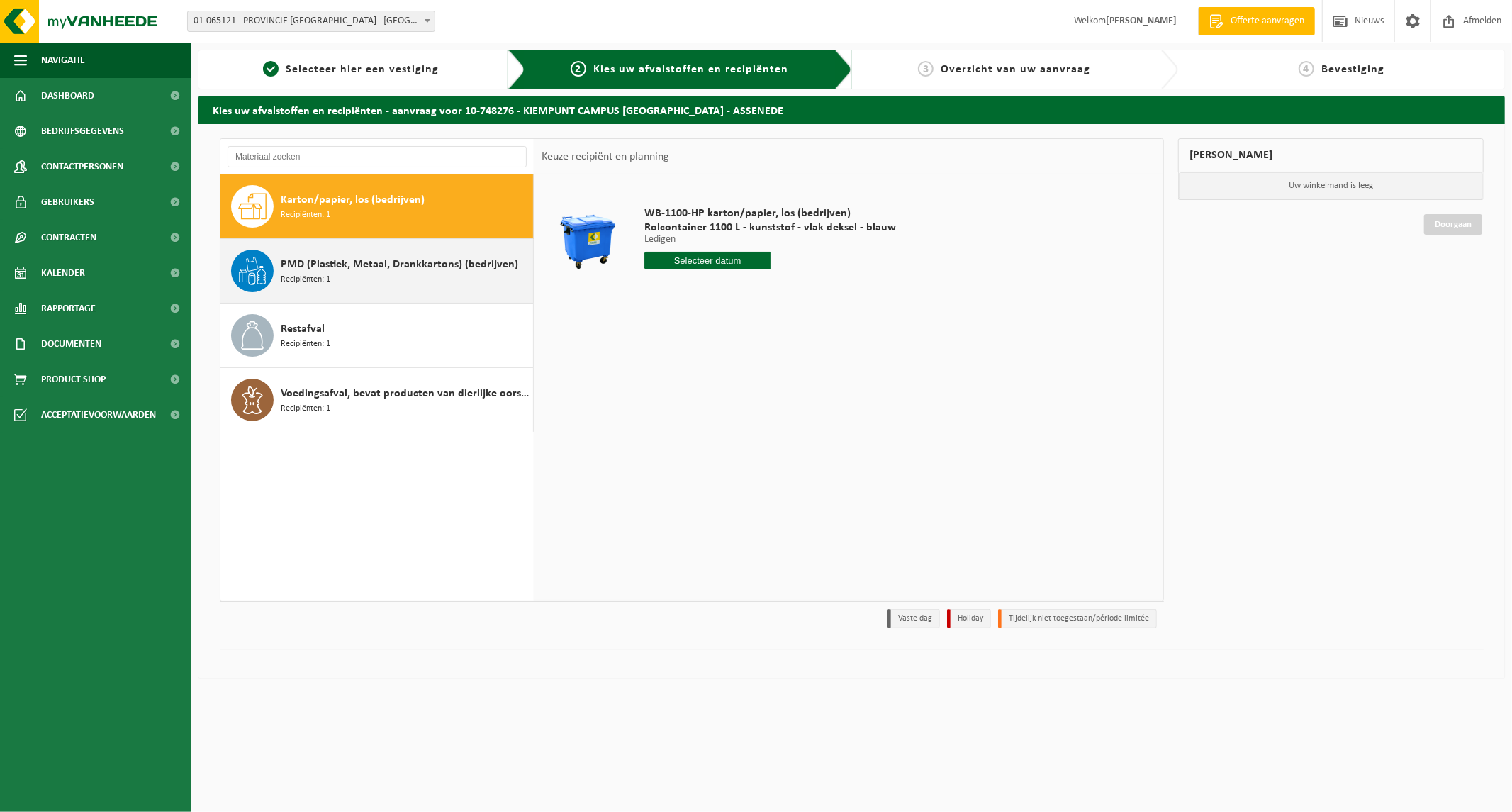
click at [356, 272] on span "PMD (Plastiek, Metaal, Drankkartons) (bedrijven)" at bounding box center [400, 264] width 238 height 17
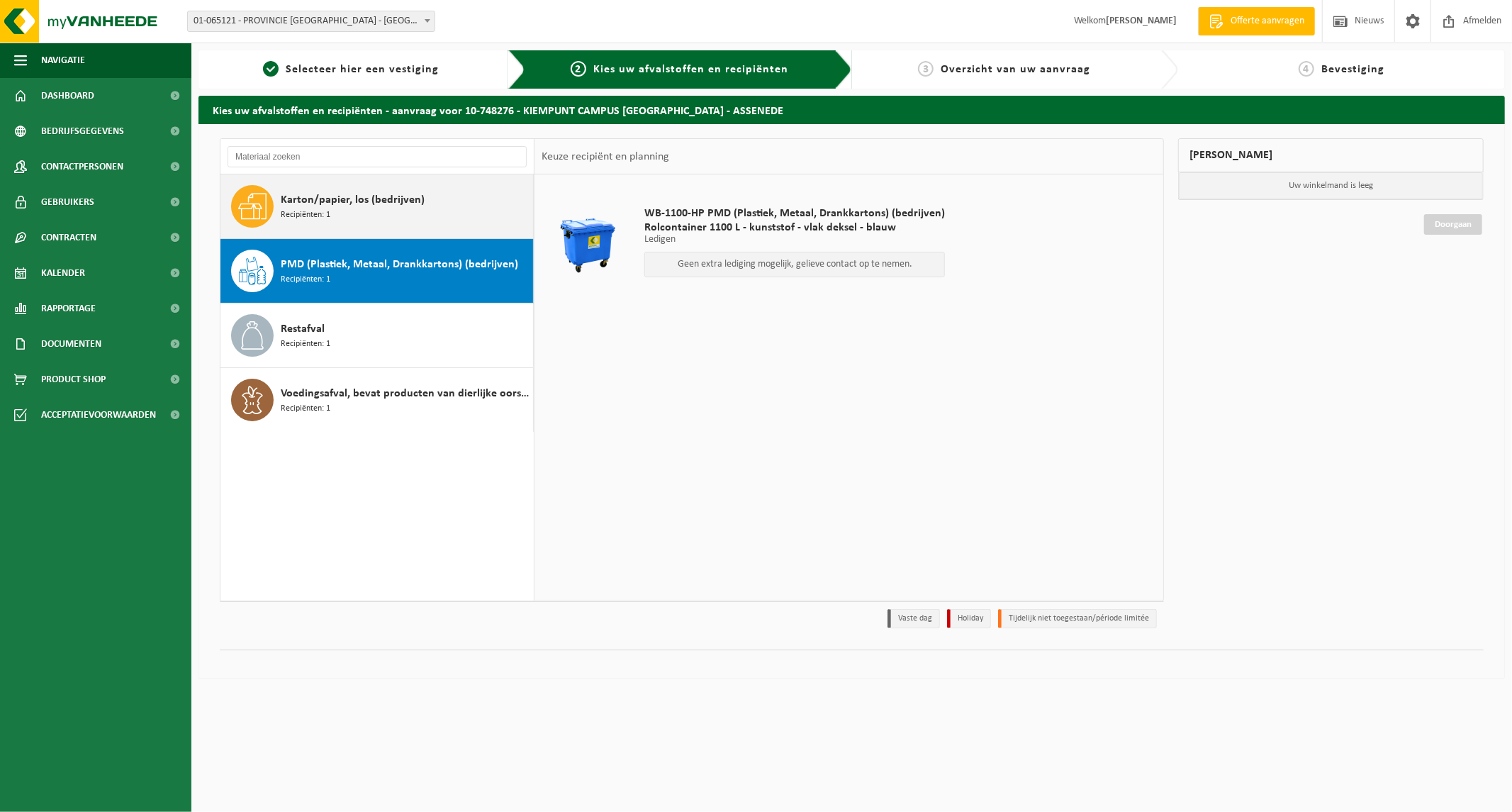
click at [387, 206] on span "Karton/papier, los (bedrijven)" at bounding box center [353, 199] width 144 height 17
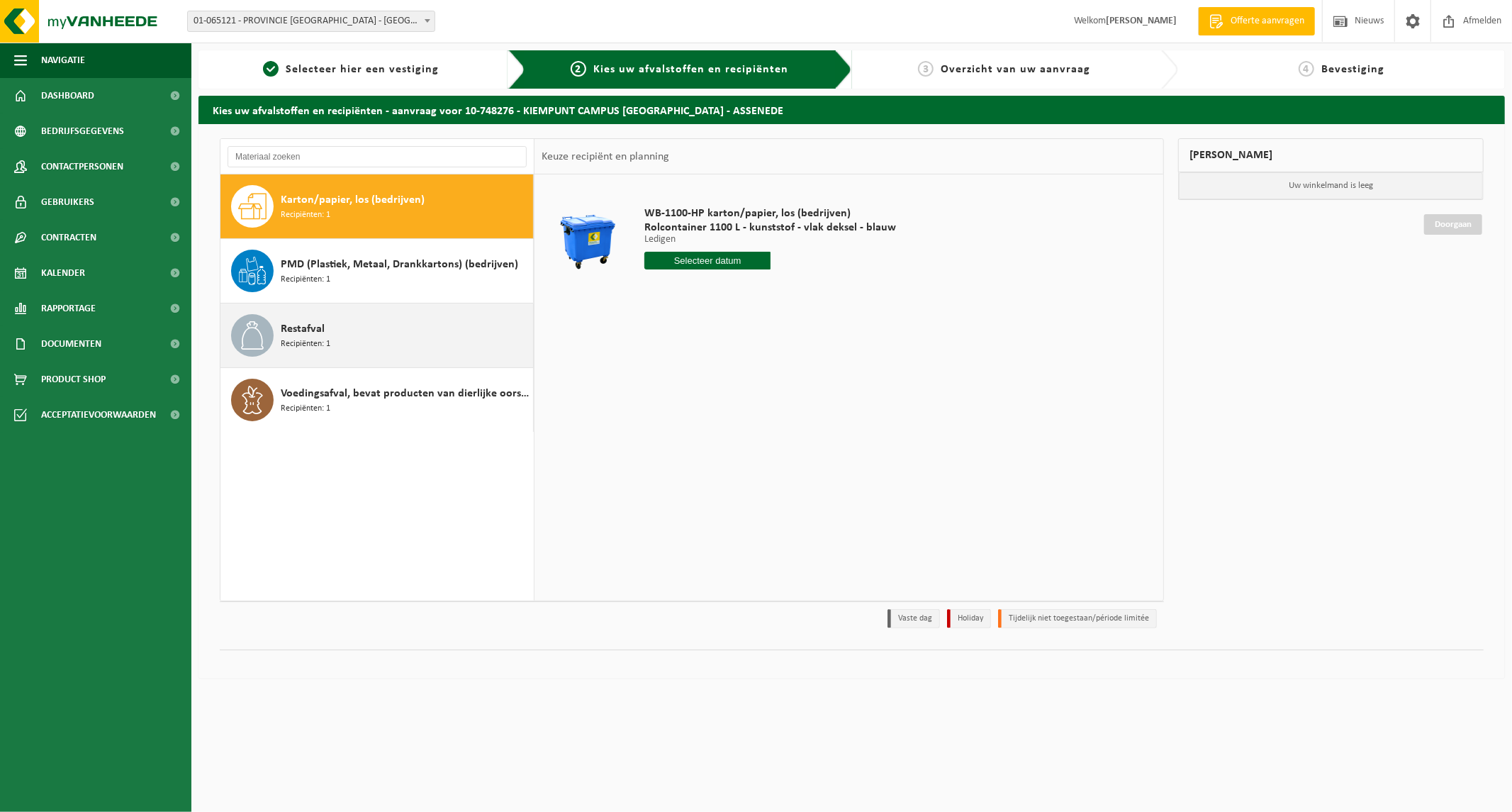
click at [336, 337] on div "Restafval Recipiënten: 1" at bounding box center [406, 335] width 249 height 43
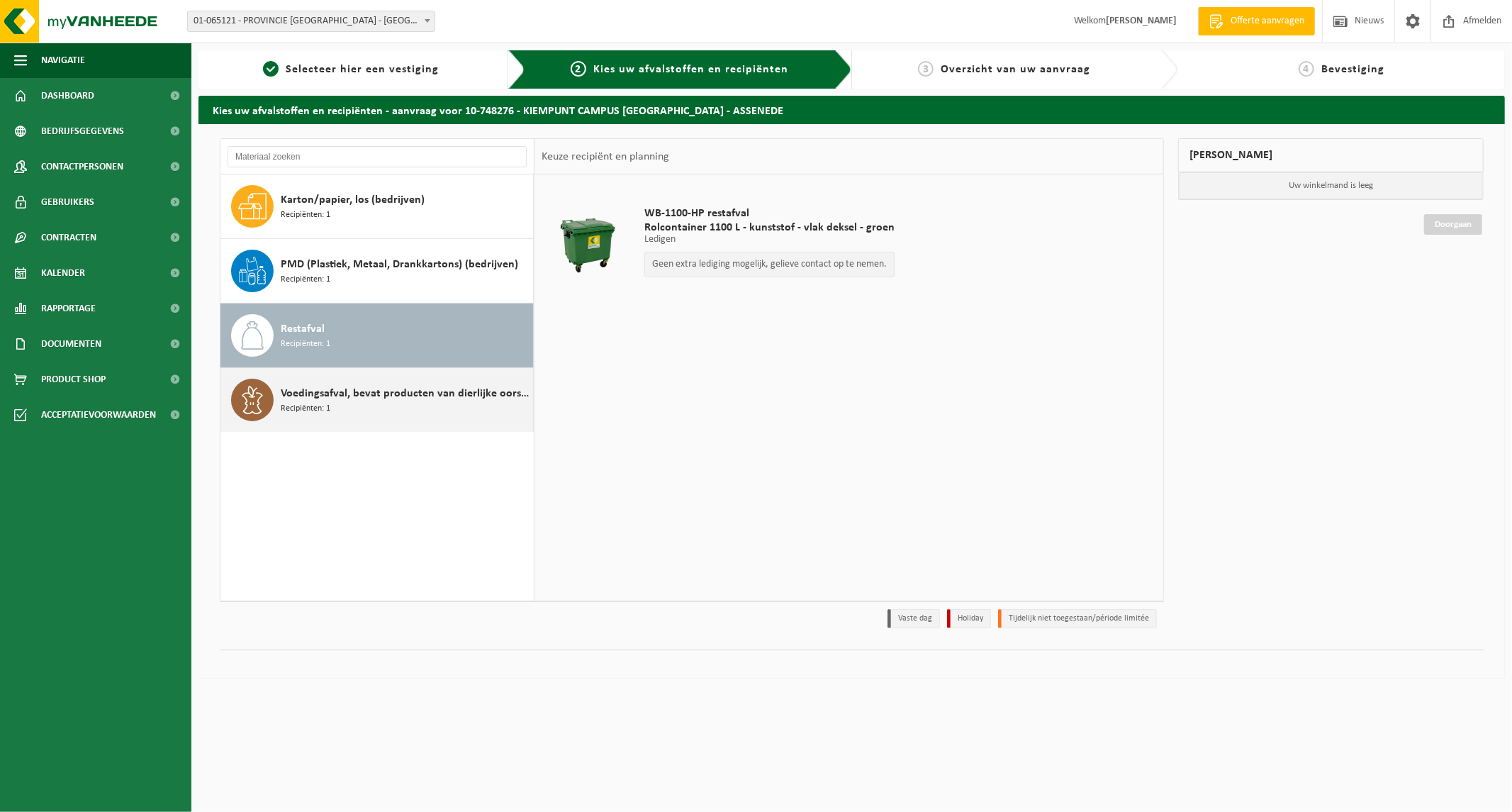
click at [328, 393] on span "Voedingsafval, bevat producten van dierlijke oorsprong, onverpakt, categorie 3" at bounding box center [406, 393] width 249 height 17
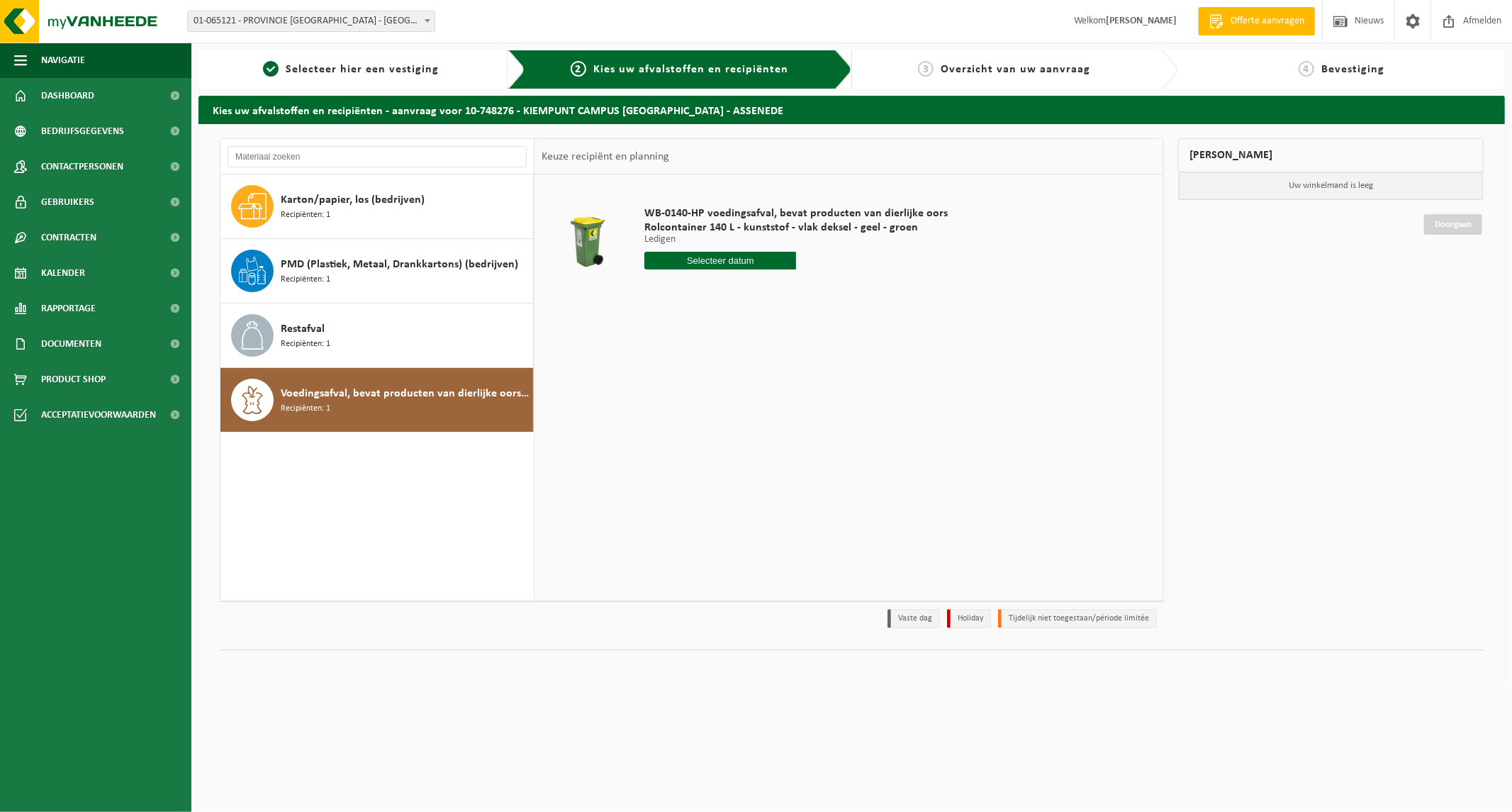
drag, startPoint x: 178, startPoint y: 654, endPoint x: 296, endPoint y: 374, distance: 303.8
click at [178, 653] on ul "Navigatie Offerte aanvragen Nieuws Afmelden Dashboard Bedrijfsgegevens Contactp…" at bounding box center [96, 427] width 191 height 769
